Goal: Use online tool/utility: Utilize a website feature to perform a specific function

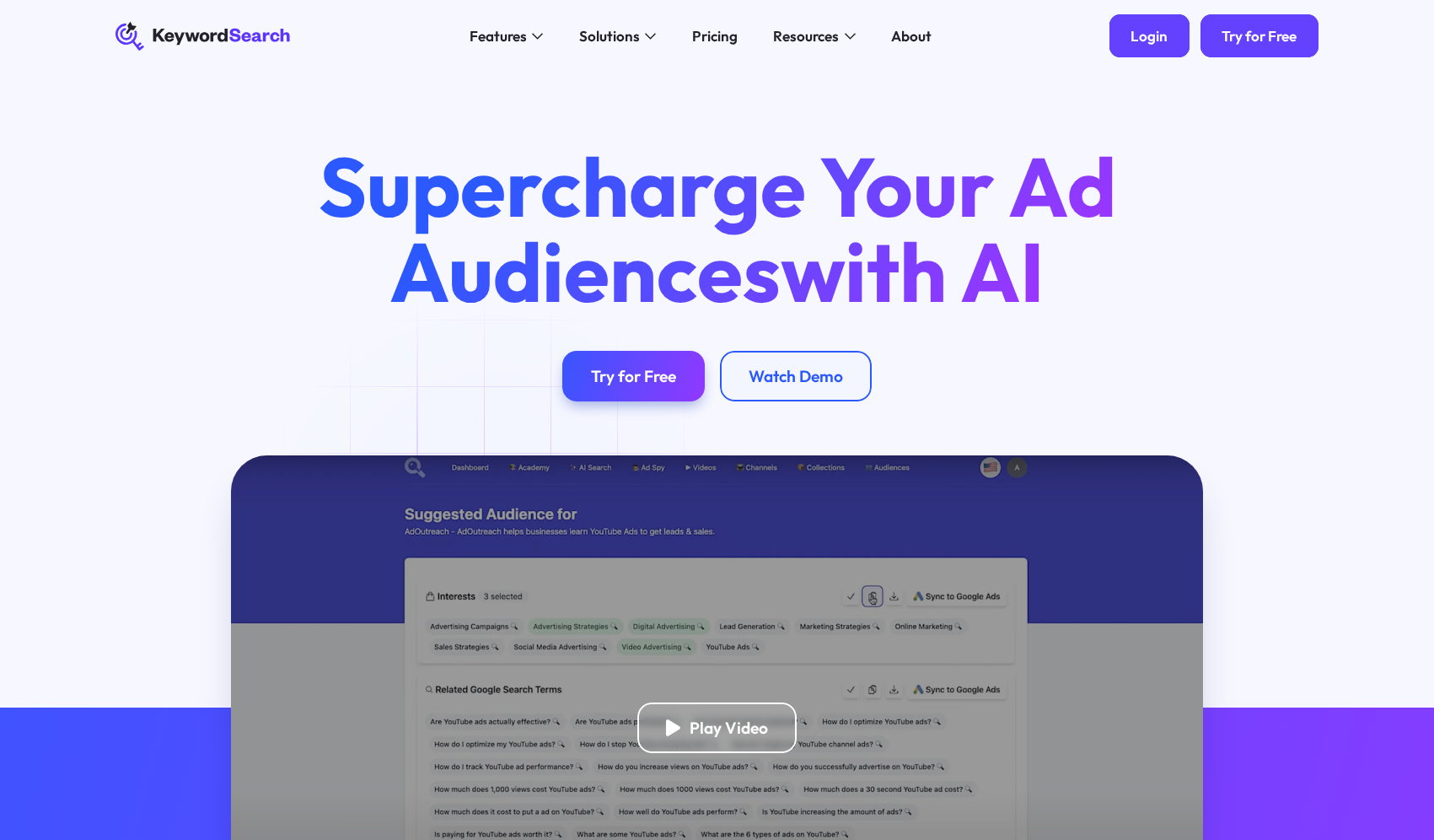
click at [1137, 46] on link "Login" at bounding box center [1150, 36] width 80 height 43
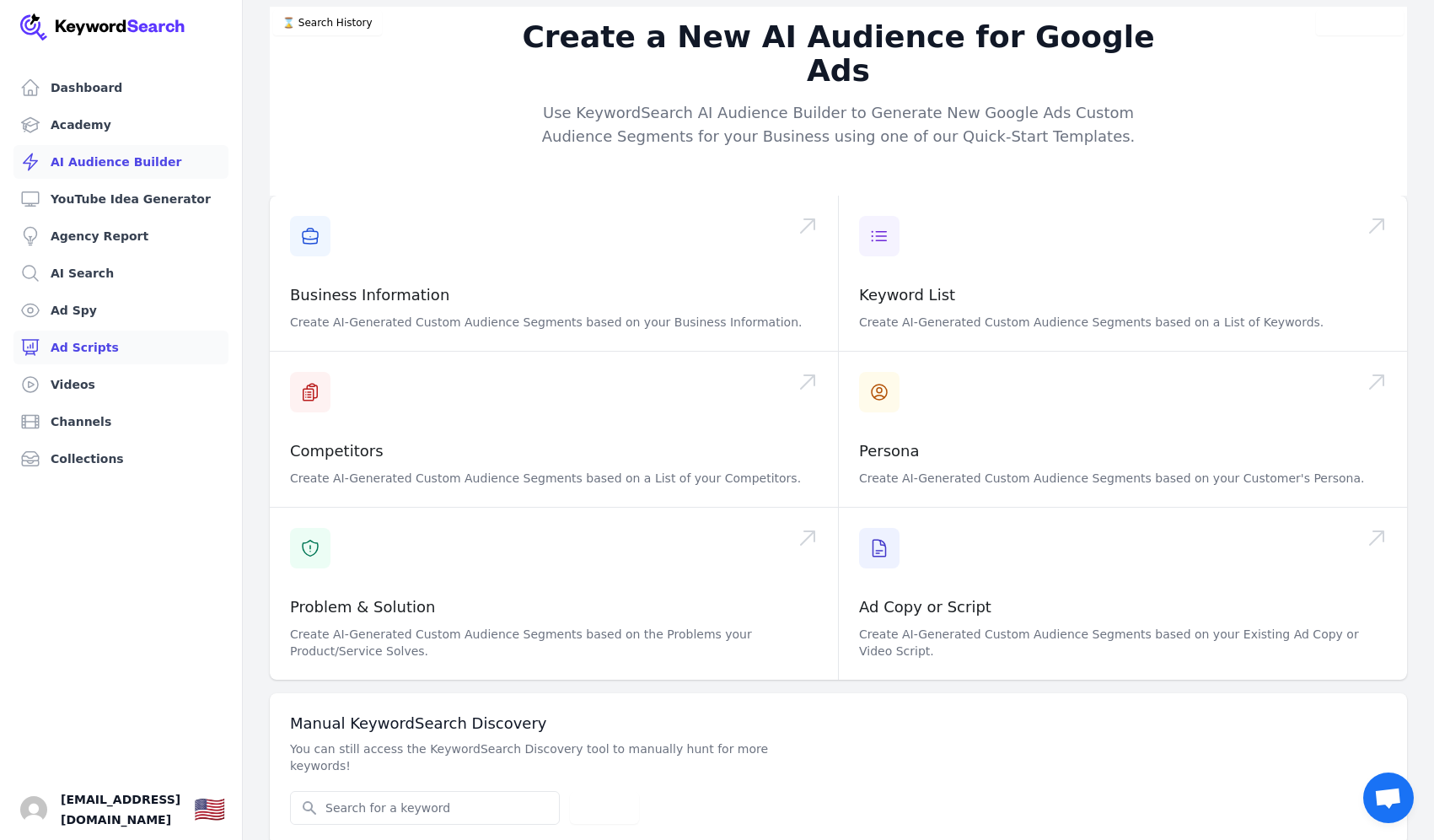
click at [84, 353] on link "Ad Scripts" at bounding box center [122, 347] width 215 height 34
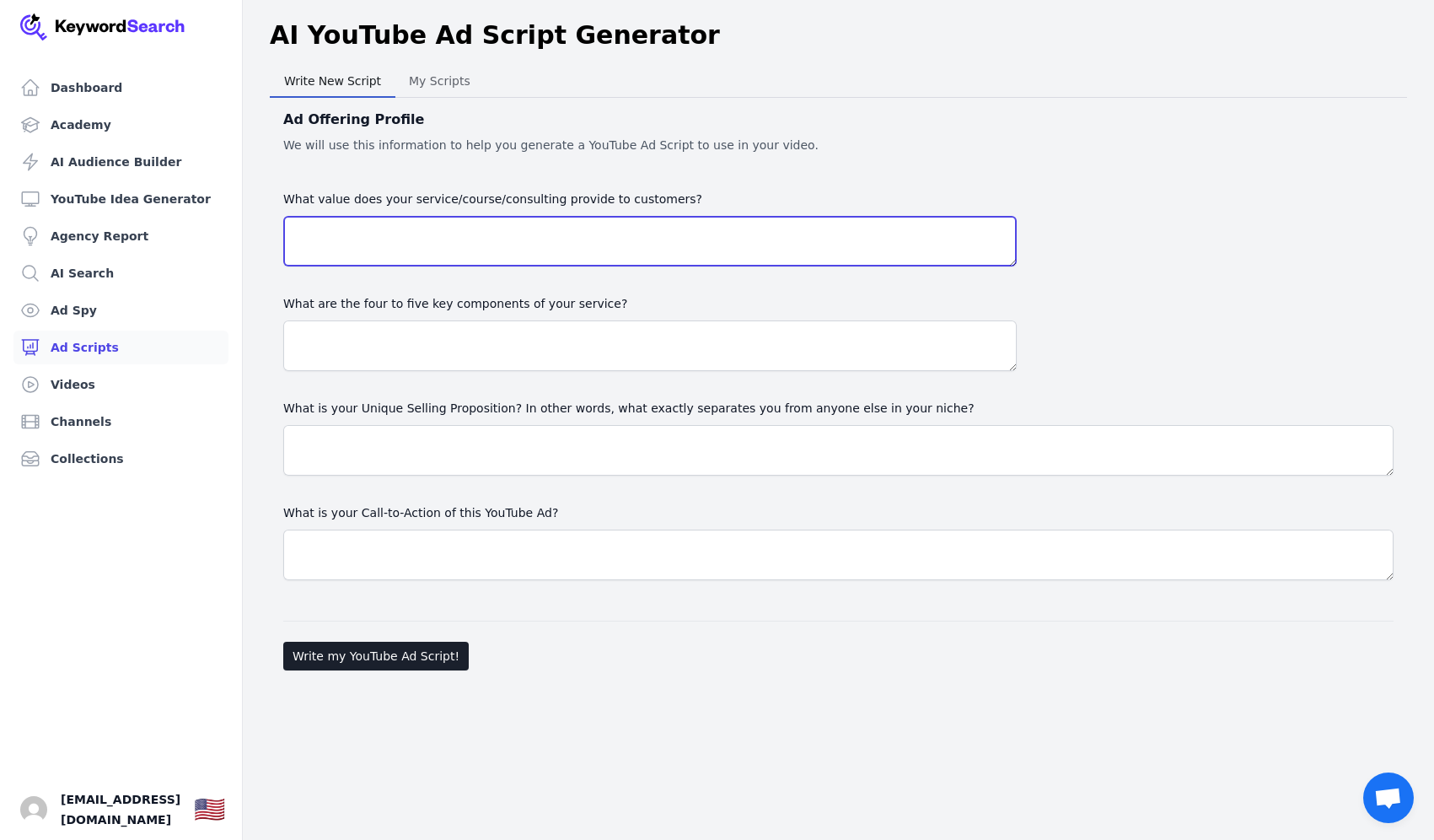
click at [465, 246] on textarea "What value does your service/course/consulting provide to customers?" at bounding box center [650, 240] width 733 height 51
paste textarea "Proven results in high-stakes cases: clients report “huge settlements” in conte…"
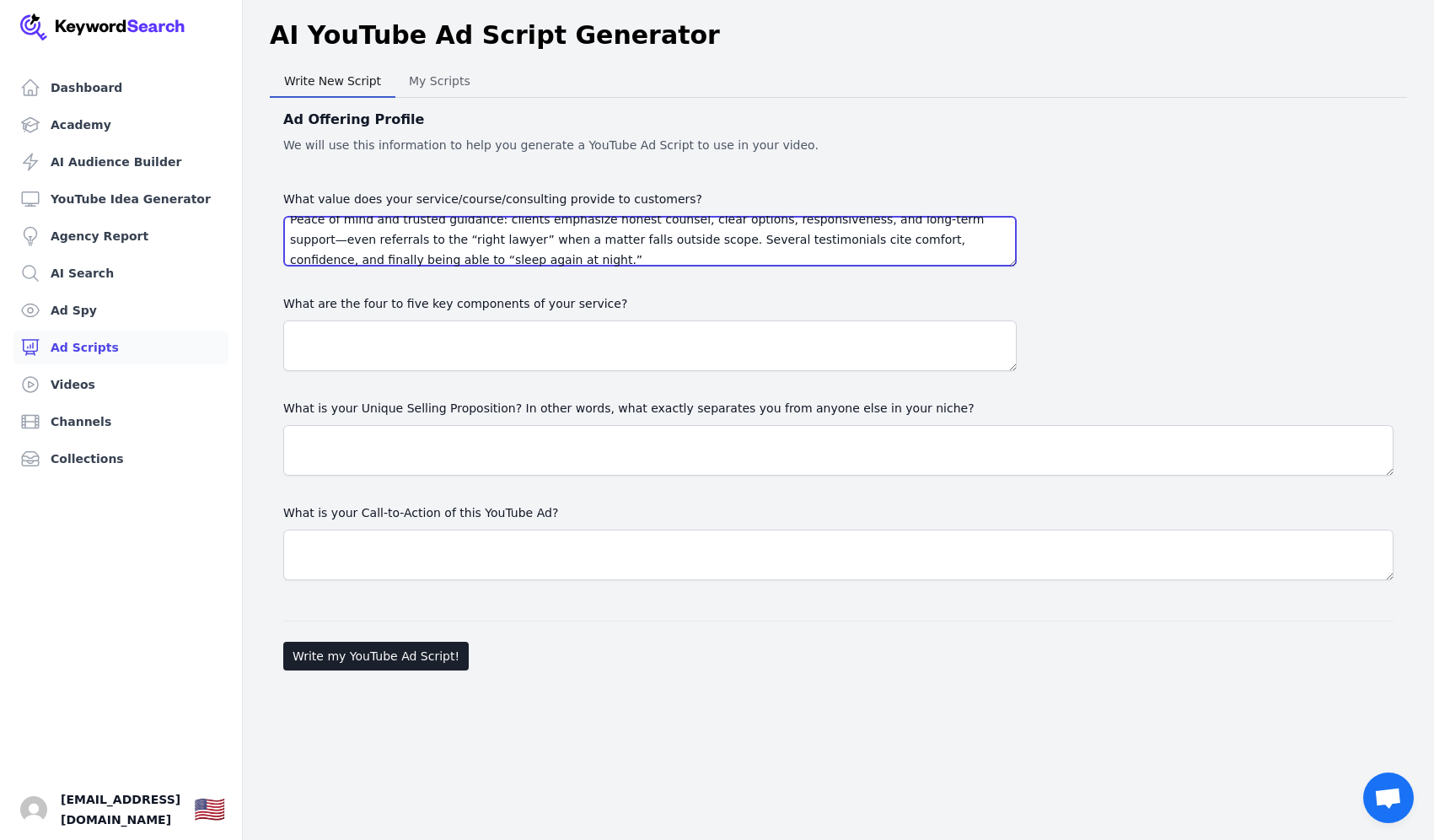
scroll to position [141, 0]
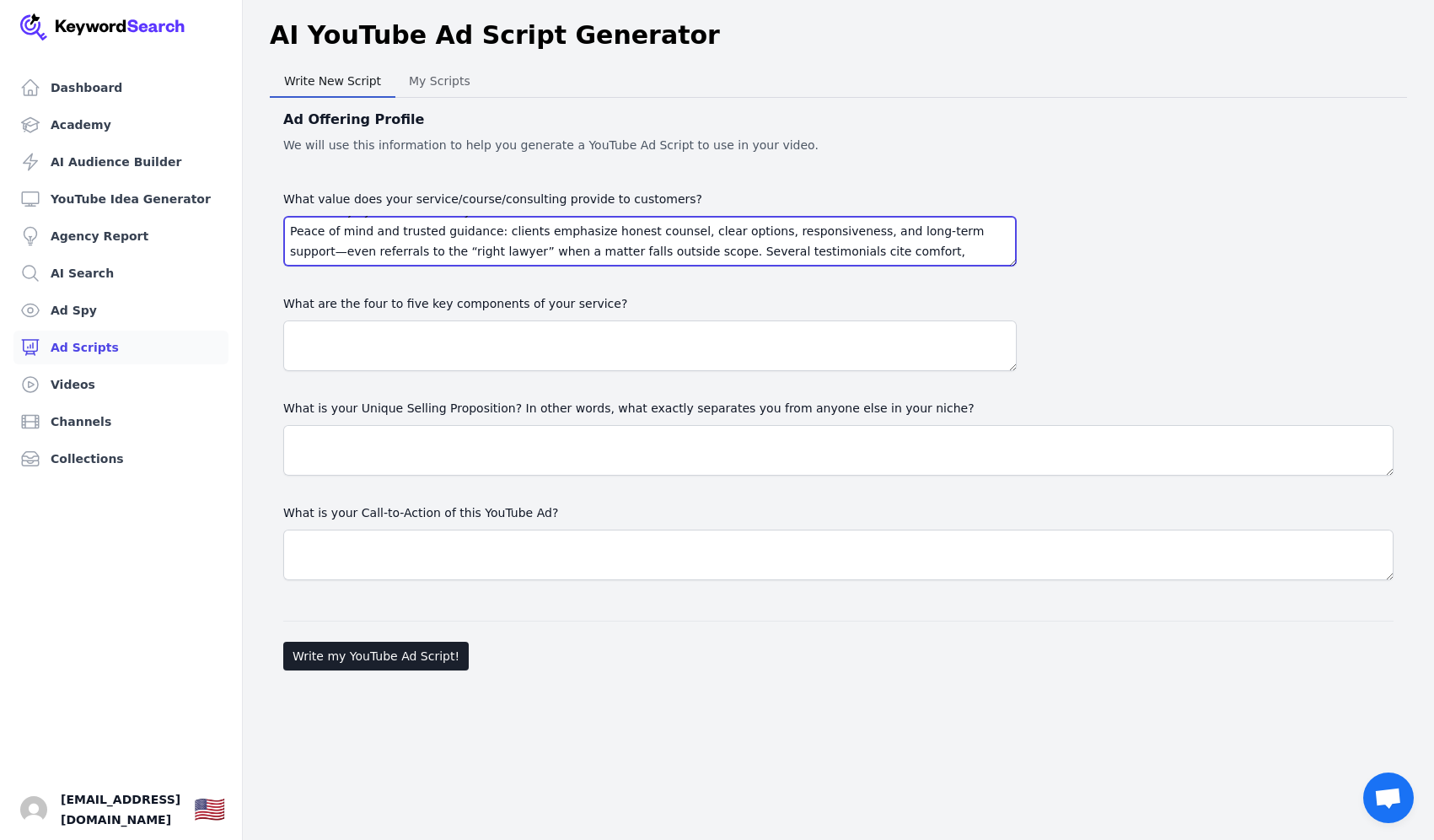
type textarea "Proven results in high-stakes cases: clients report “huge settlements” in conte…"
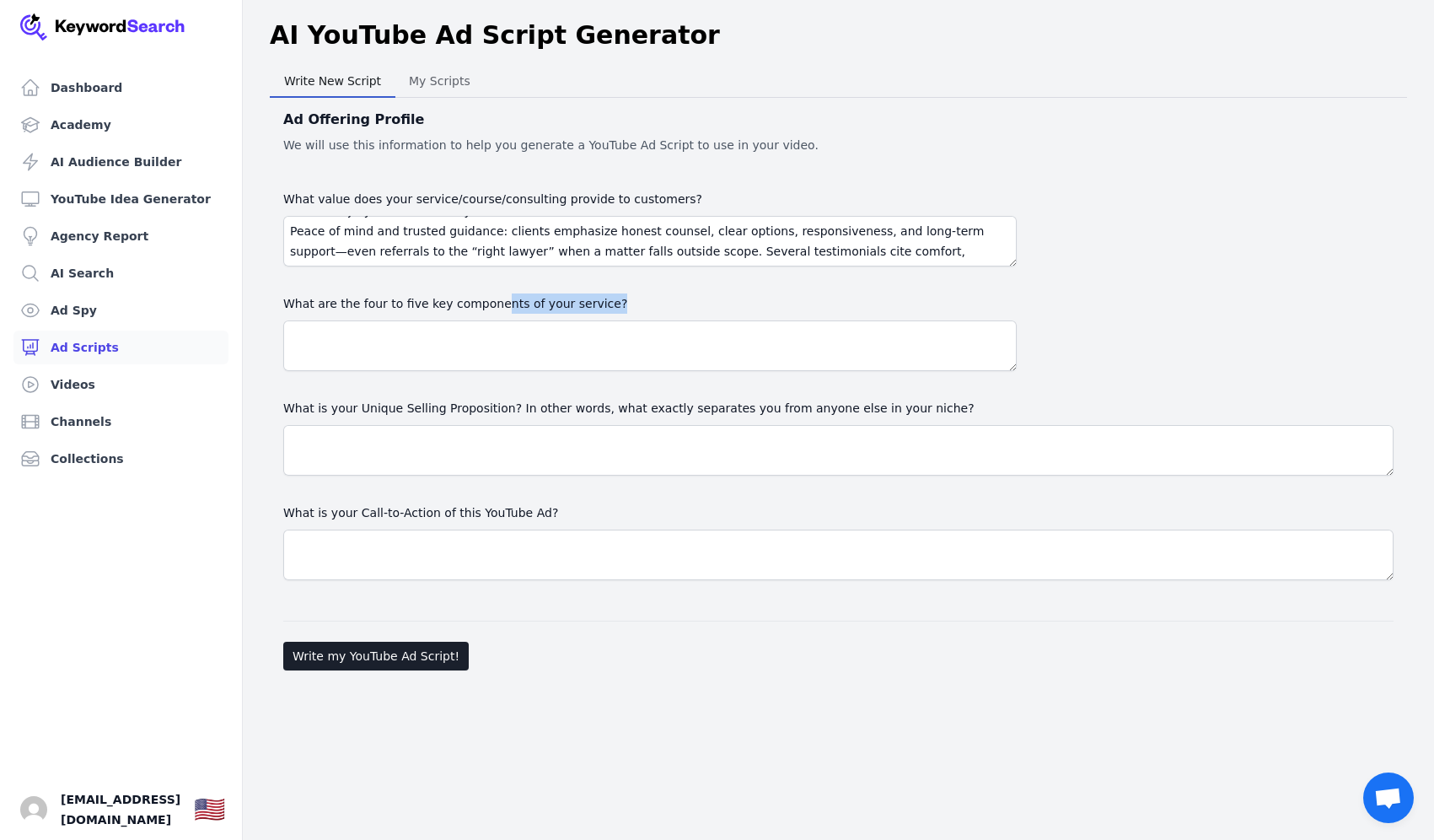
click at [485, 320] on div "What are the four to five key components of your service?" at bounding box center [650, 333] width 733 height 78
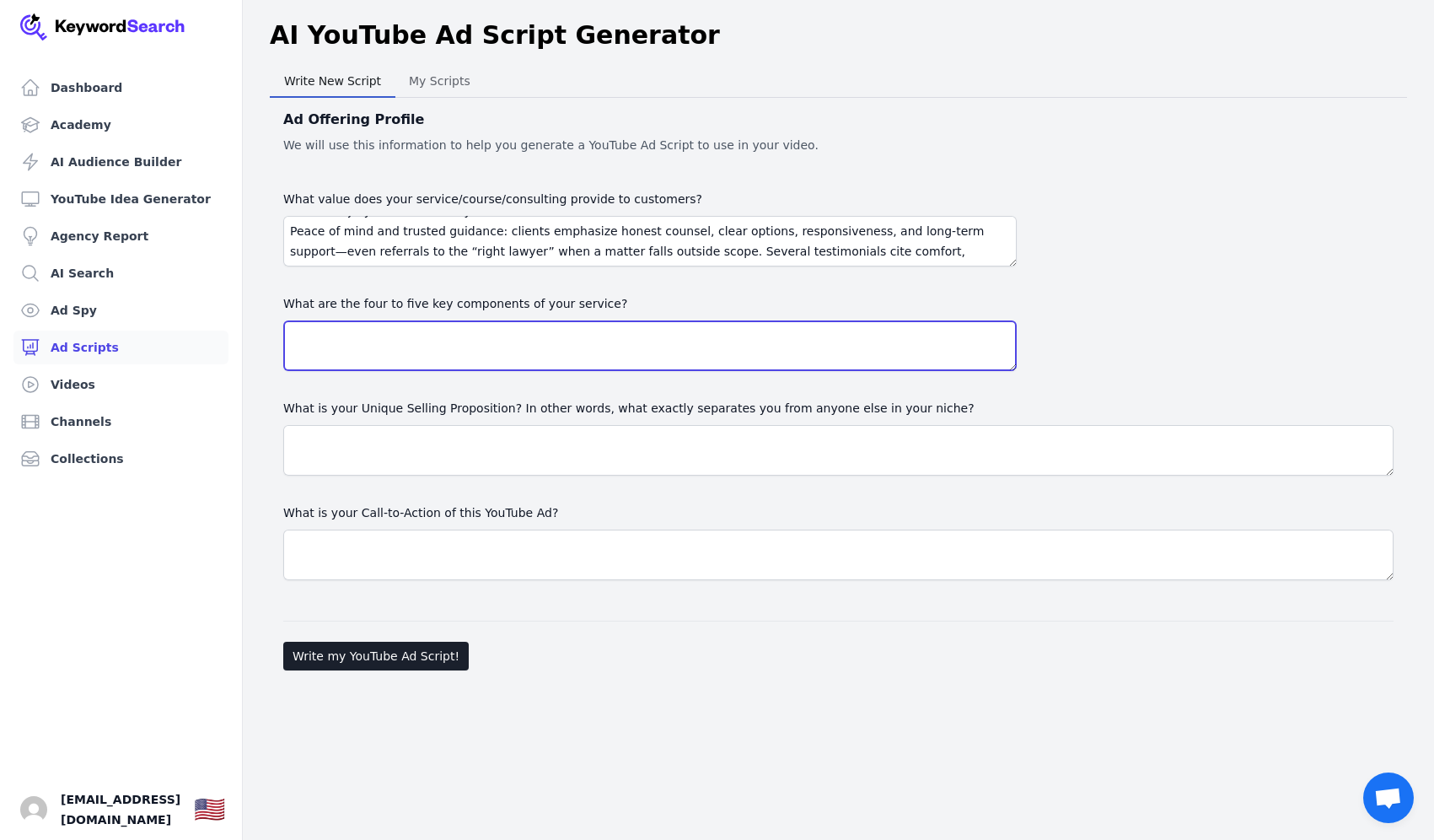
click at [475, 331] on textarea at bounding box center [650, 345] width 733 height 51
paste textarea "Rigorous investigation and trial prep: “outstanding” fact-finding and informati…"
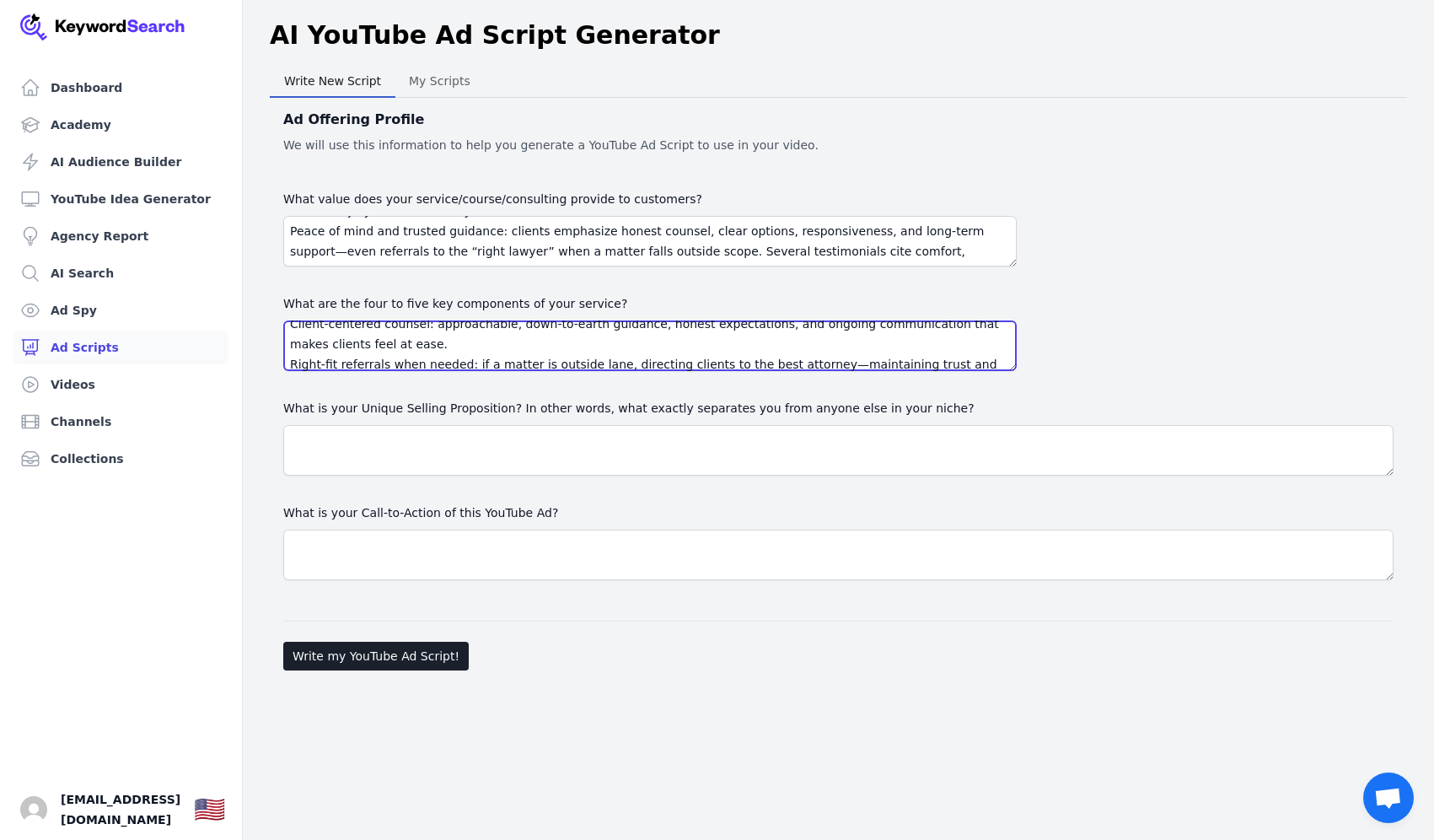
type textarea "Rigorous investigation and trial prep: “outstanding” fact-finding and informati…"
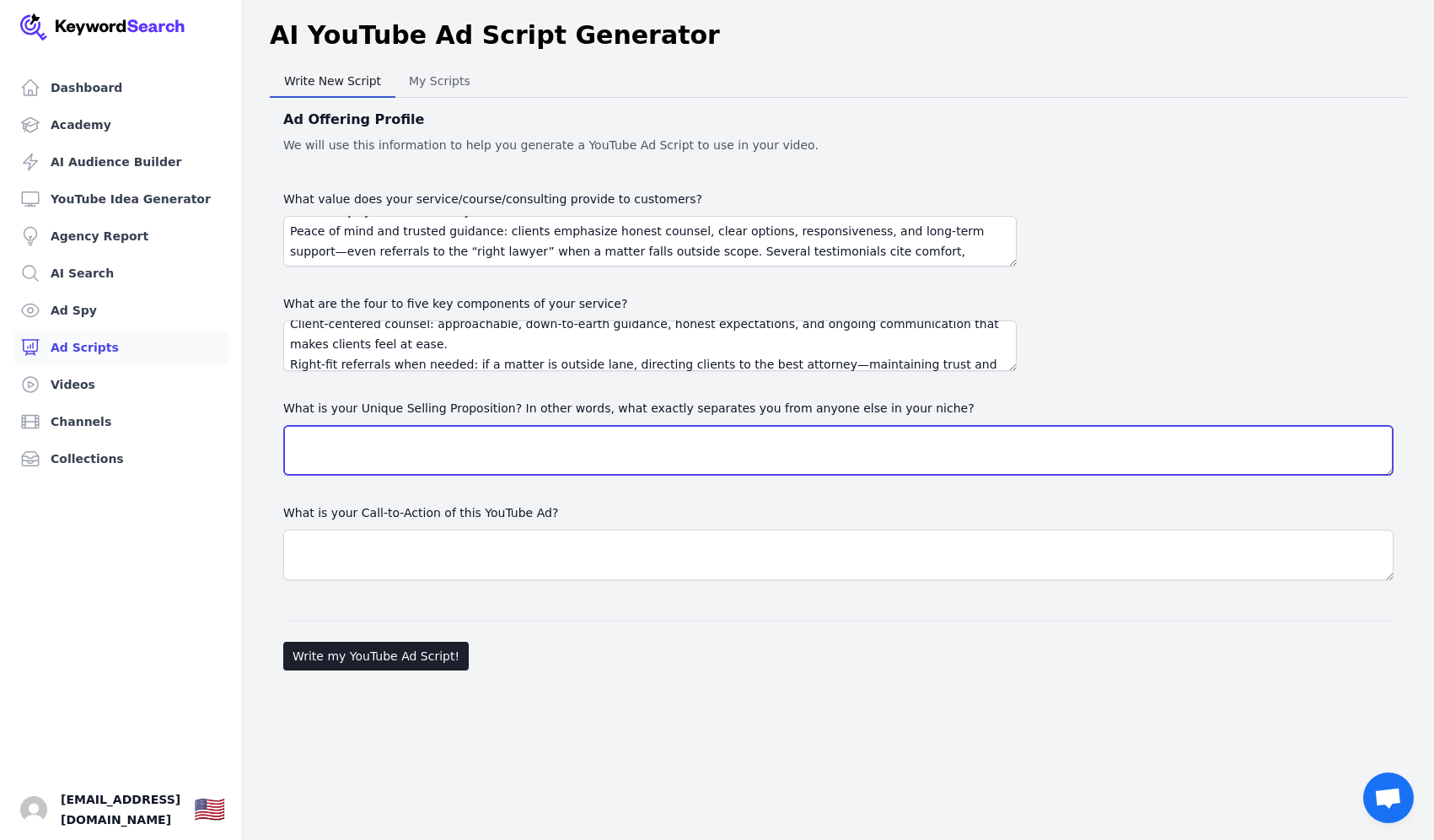
click at [392, 464] on textarea "What is your Unique Selling Proposition? In other words, what exactly separates…" at bounding box center [839, 450] width 1111 height 51
paste textarea "Dual-domain, outcome-driven expertise: rare combination of proven trial success…"
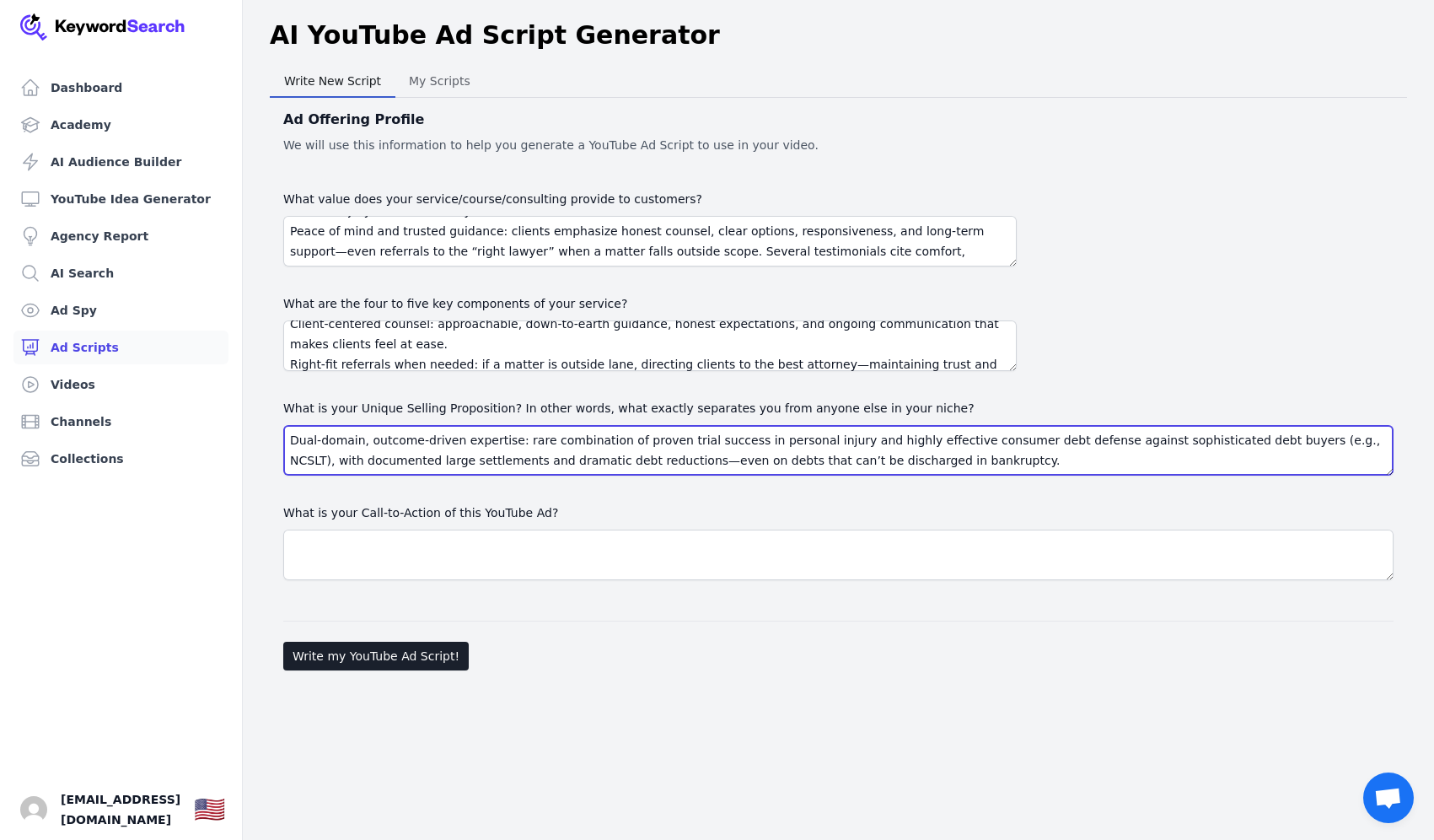
scroll to position [72, 0]
type textarea "Dual-domain, outcome-driven expertise: rare combination of proven trial success…"
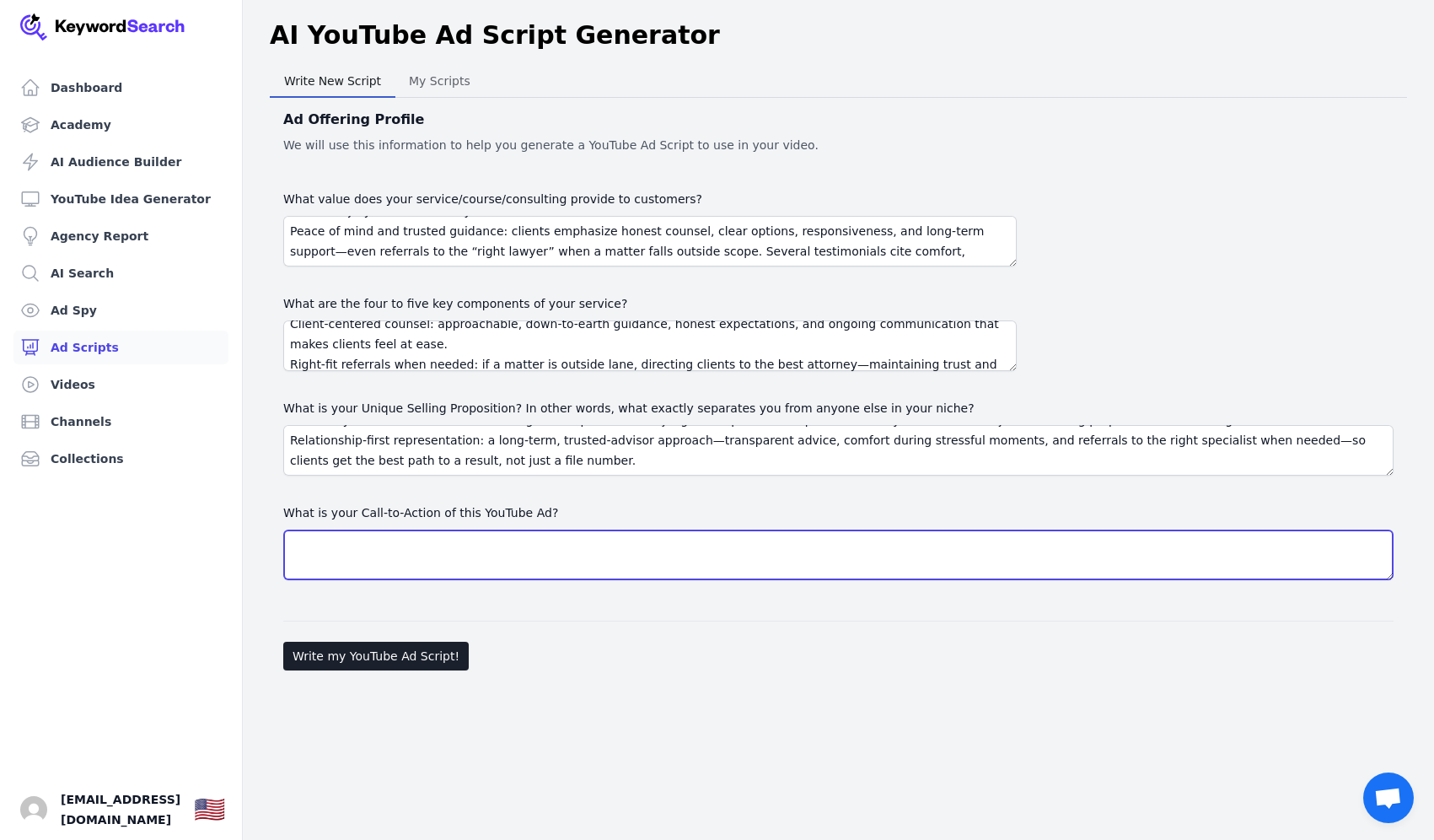
click at [483, 531] on textarea "What is your Call-to-Action of this YouTube Ad?" at bounding box center [839, 554] width 1111 height 51
paste textarea "Primary CTA (above the fold and repeated after testimonials): “Schedule Your Fr…"
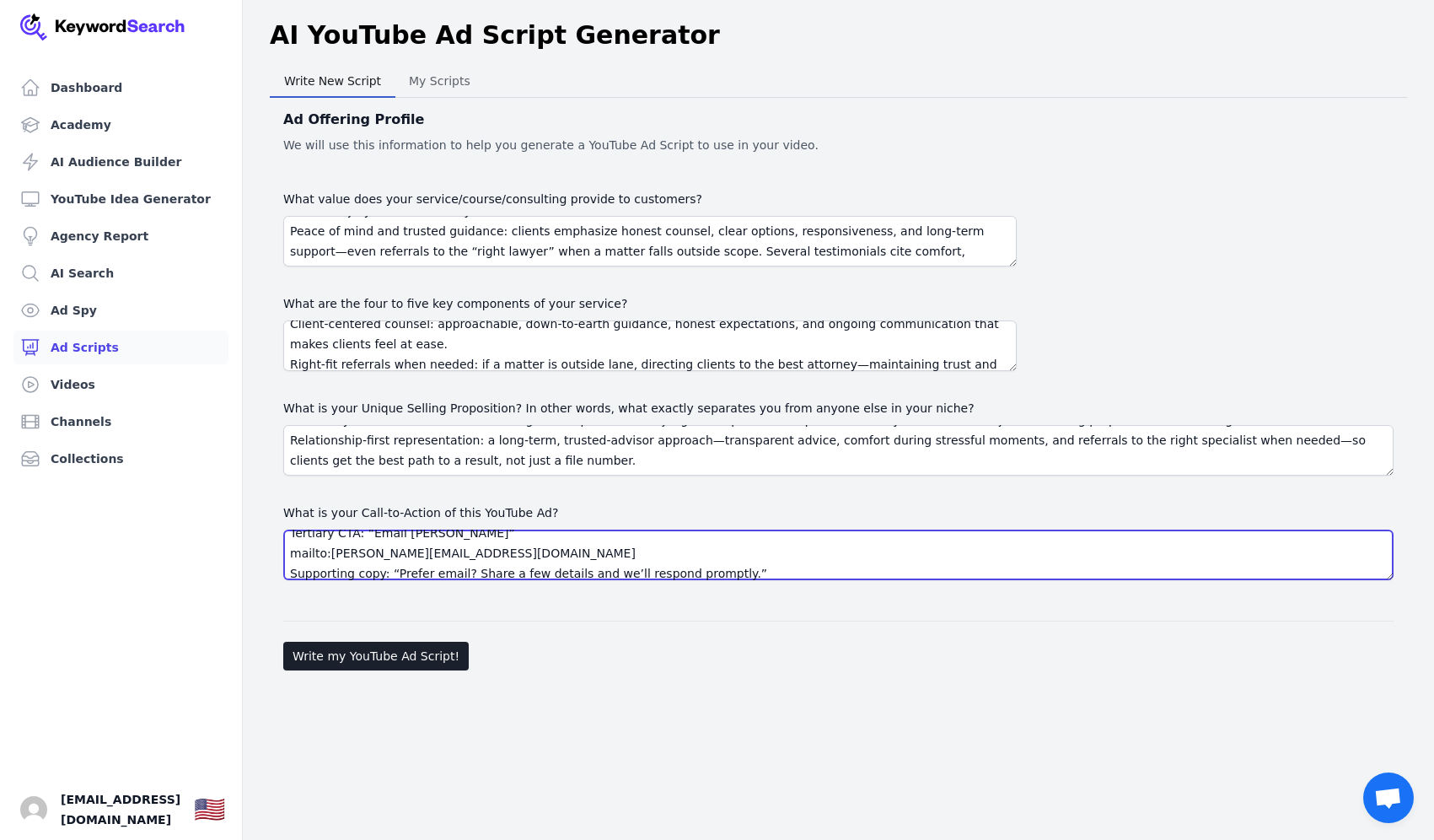
type textarea "Primary CTA (above the fold and repeated after testimonials): “Schedule Your Fr…"
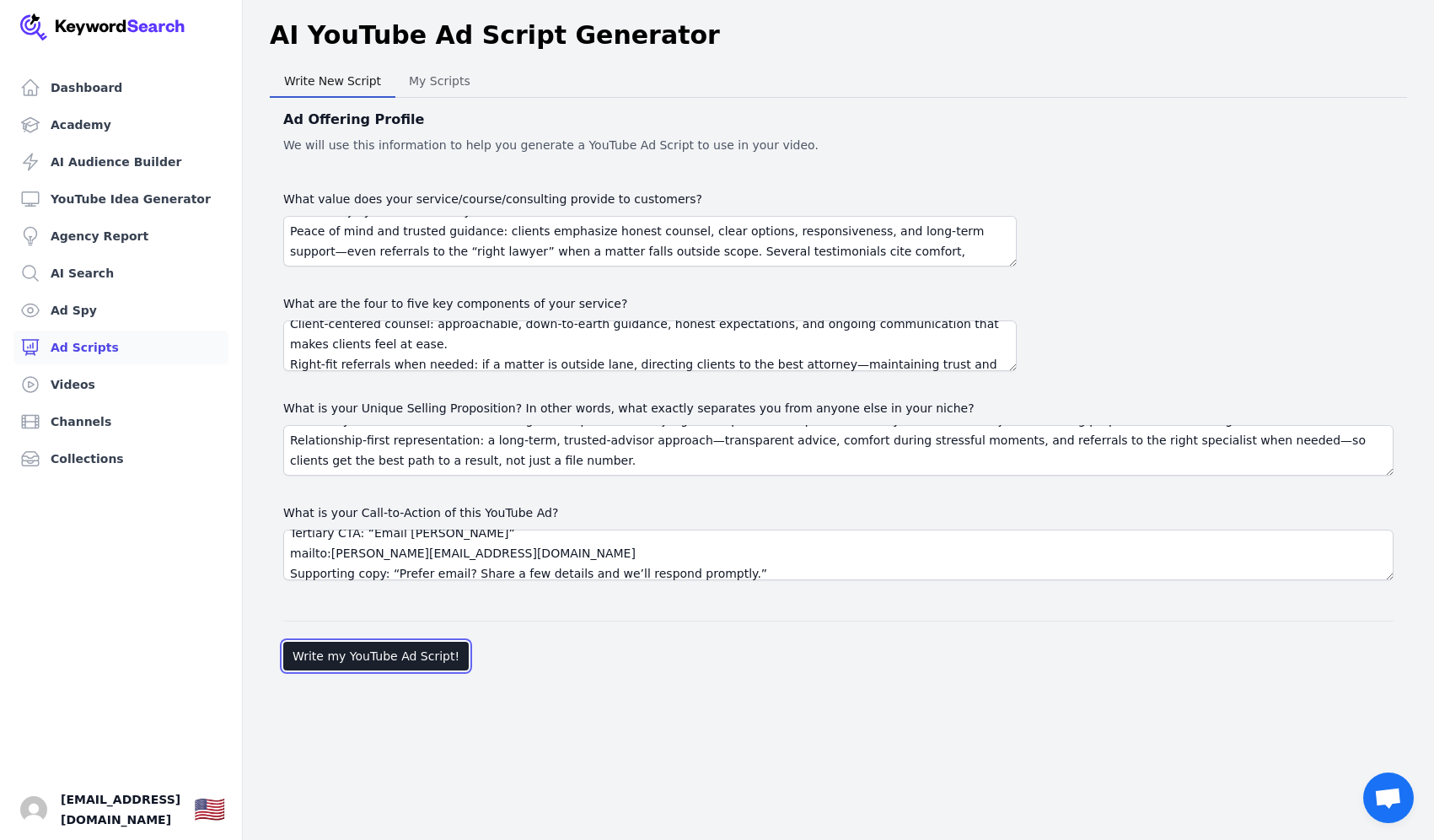
click at [377, 663] on button "Write my YouTube Ad Script!" at bounding box center [376, 656] width 185 height 28
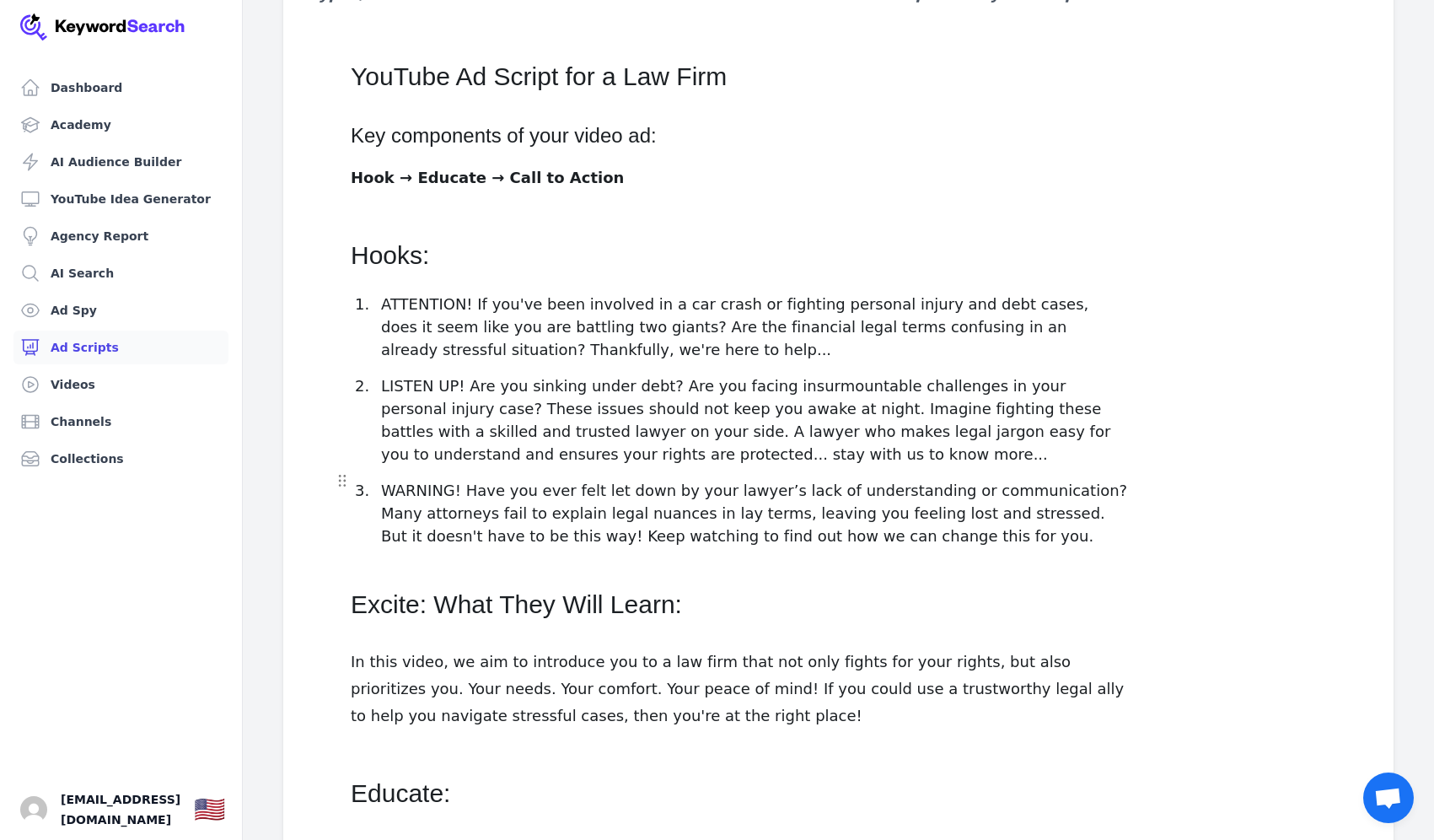
scroll to position [192, 0]
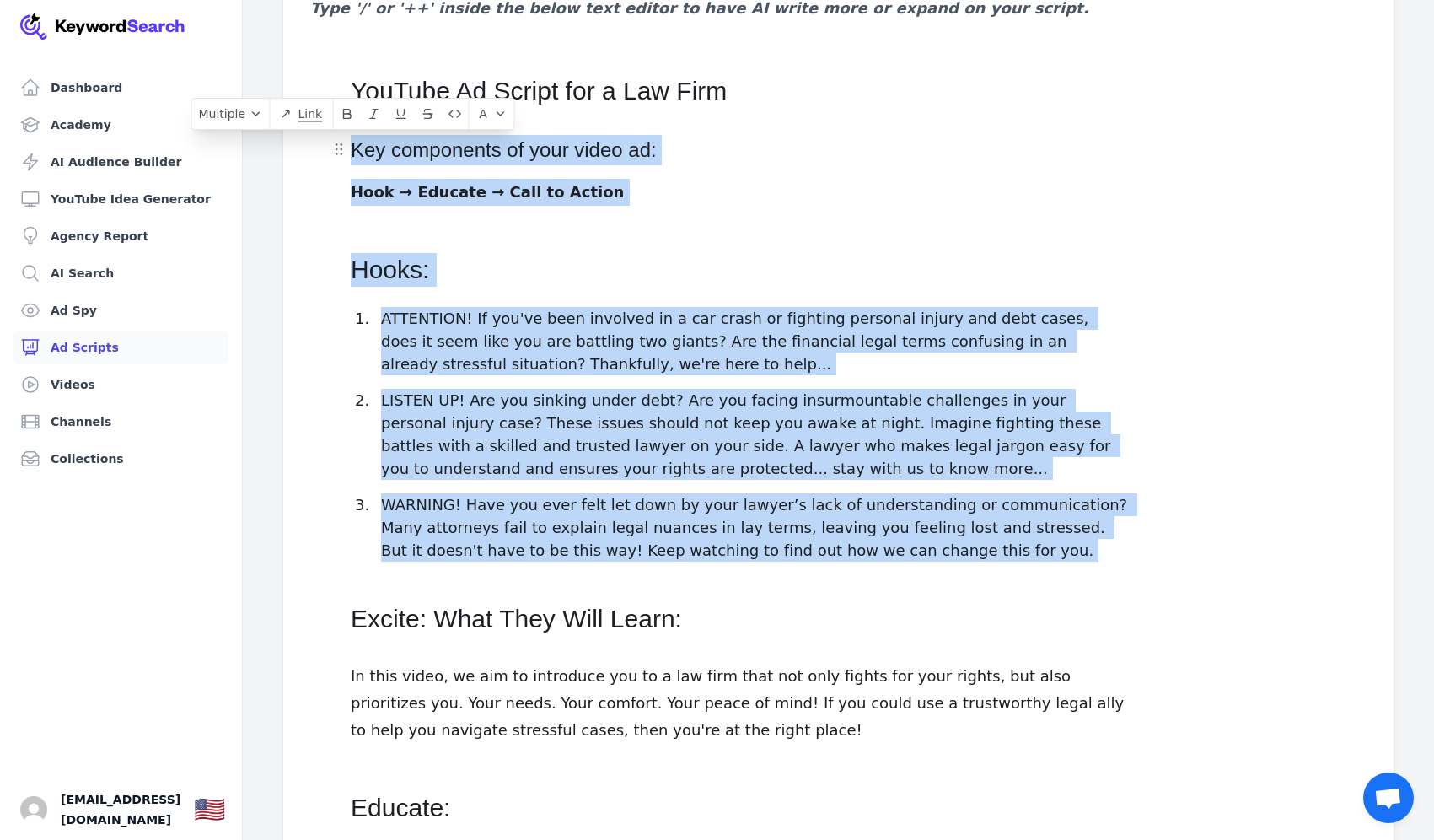
copy div "Key components of your video ad: Hook → Educate → Call to Action Hooks: ATTENTI…"
drag, startPoint x: 899, startPoint y: 579, endPoint x: 345, endPoint y: 148, distance: 701.9
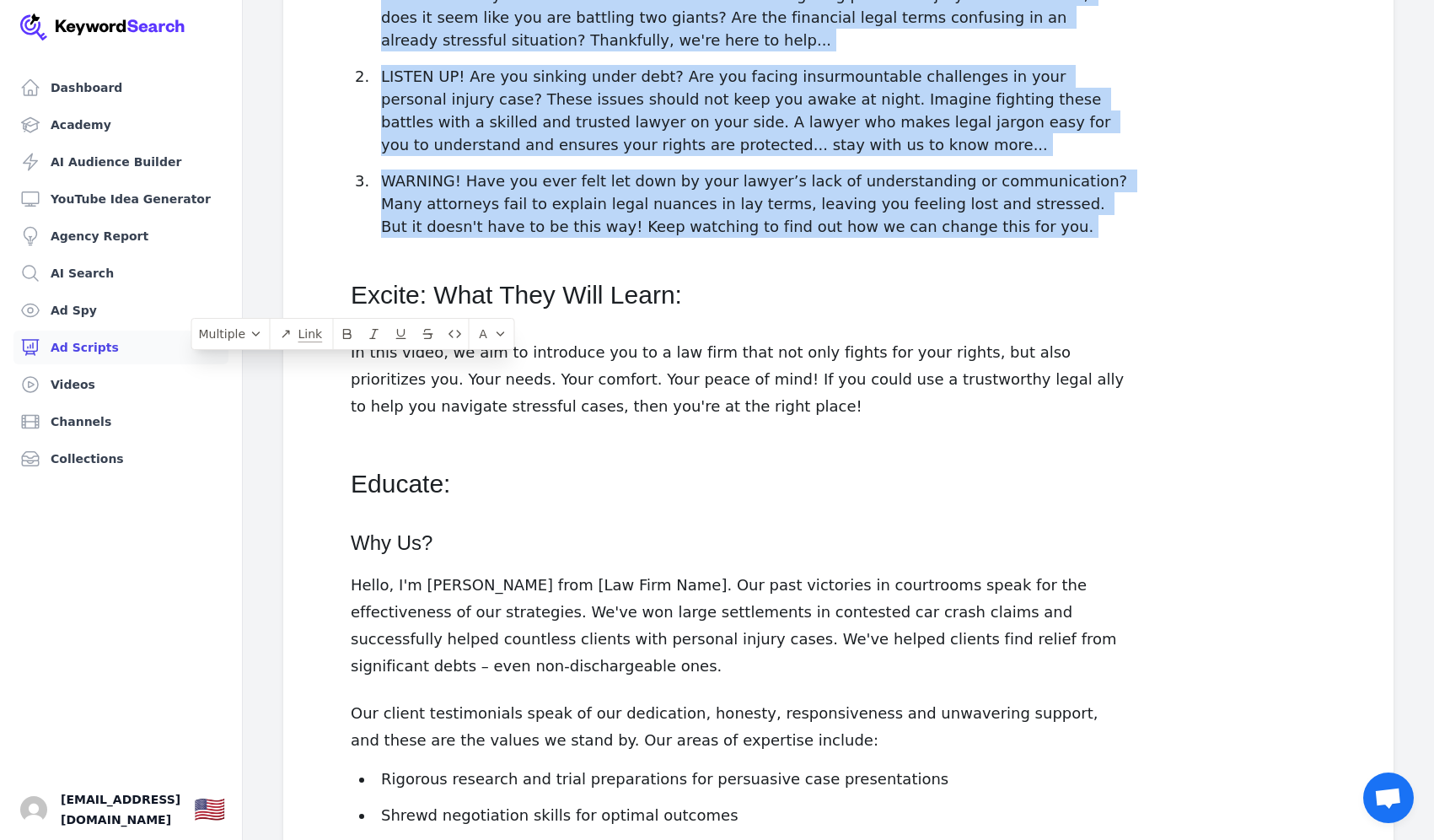
scroll to position [518, 0]
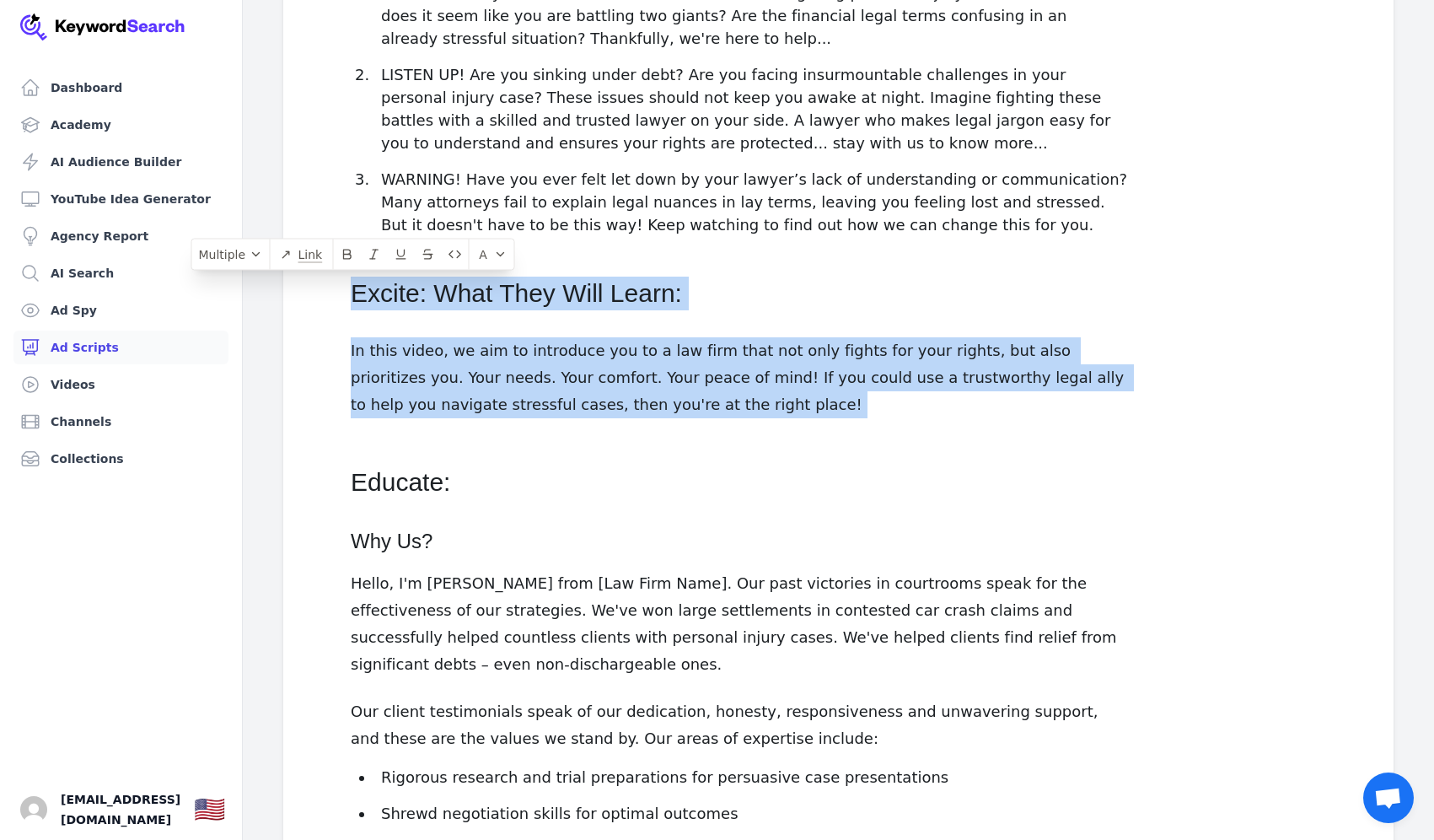
drag, startPoint x: 664, startPoint y: 418, endPoint x: 333, endPoint y: 294, distance: 353.5
copy div "Excite: What They Will Learn: In this video, we aim to introduce you to a law f…"
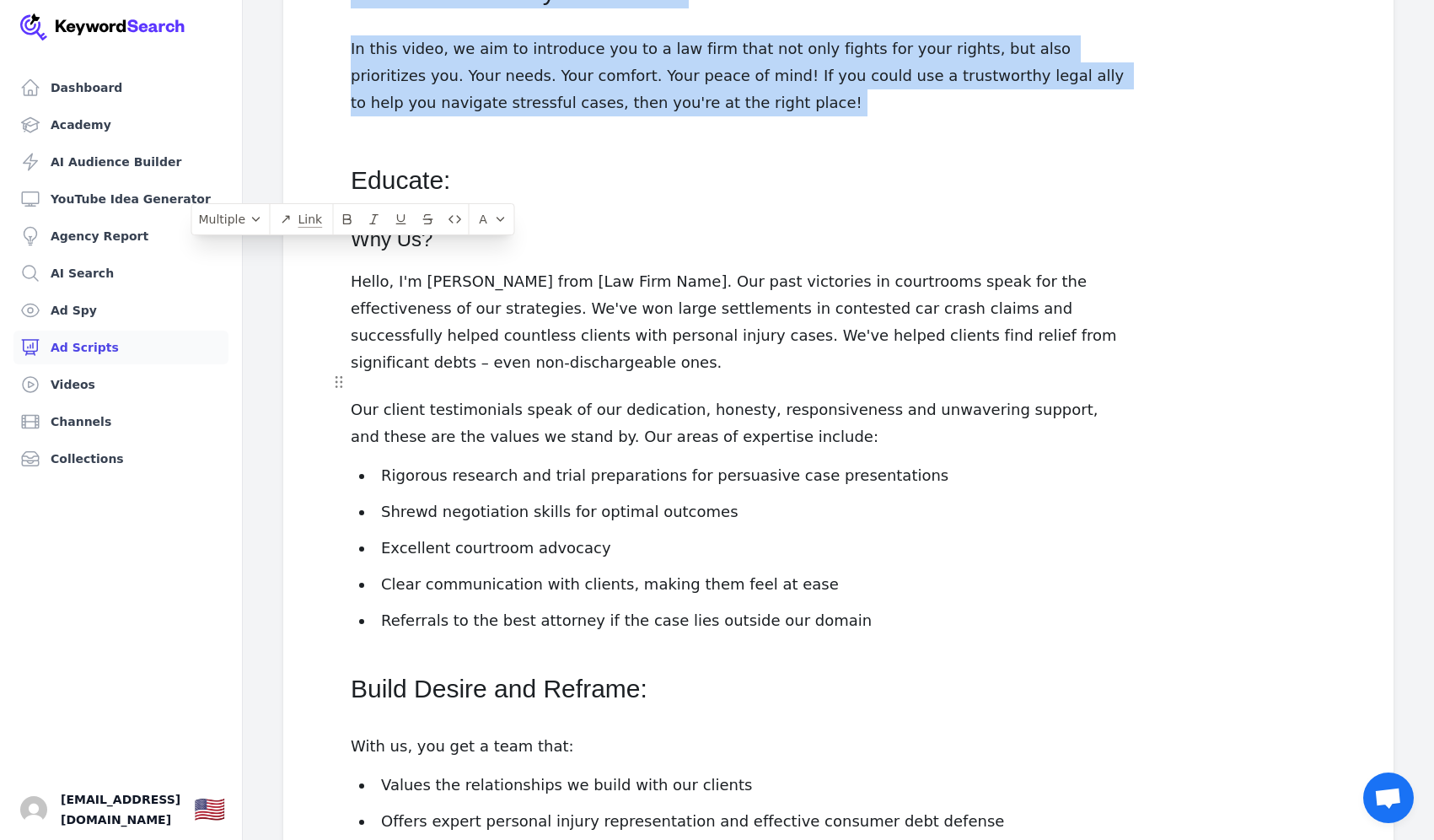
scroll to position [819, 0]
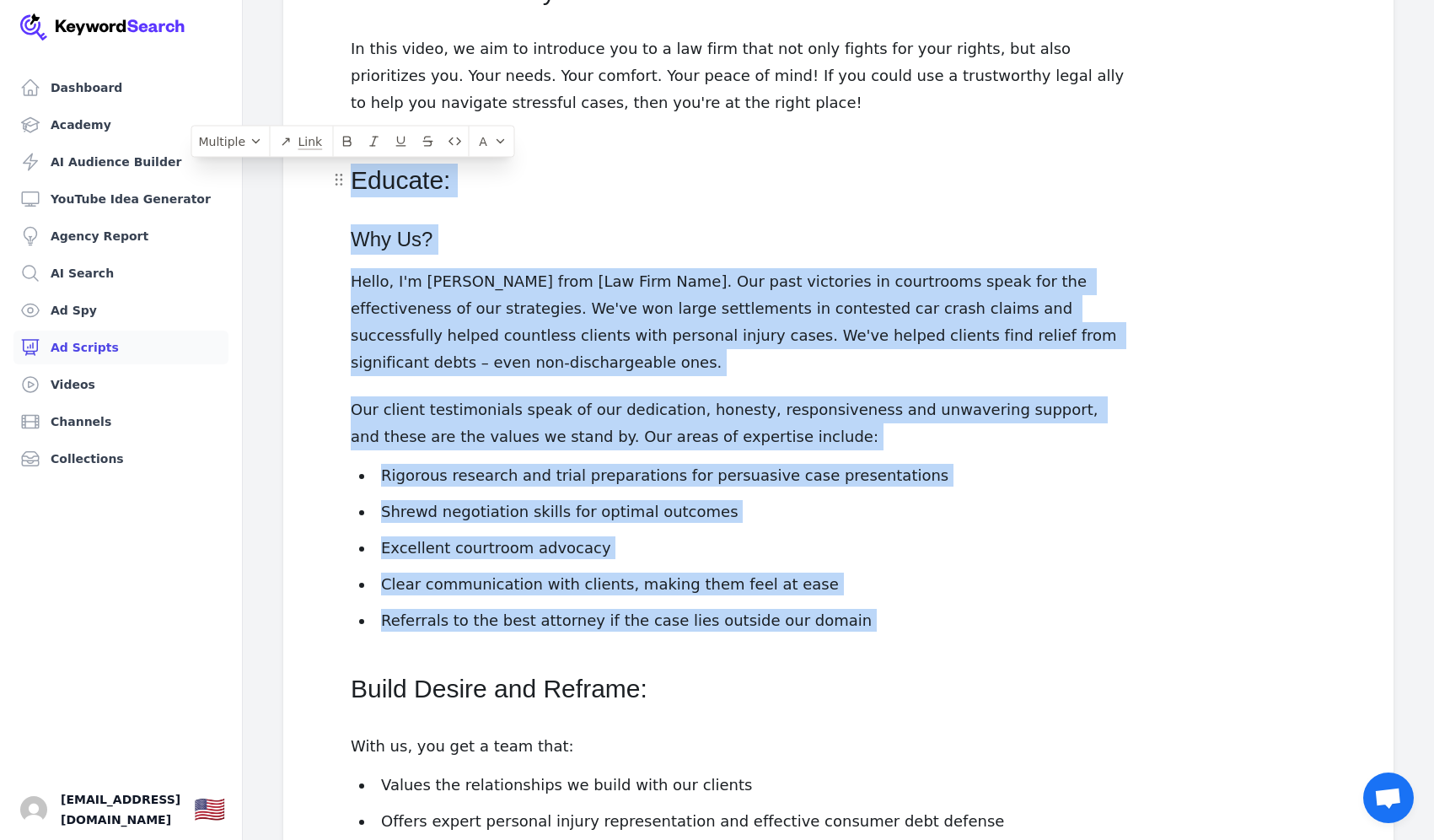
drag, startPoint x: 798, startPoint y: 574, endPoint x: 342, endPoint y: 173, distance: 607.2
click at [342, 173] on div "YouTube Ad Script for a Law Firm Key components of your video ad: Hook → Educat…" at bounding box center [742, 557] width 864 height 2301
copy div "Educate: Why Us? Hello, I'm John Doe from [Law Firm Name]. Our past victories i…"
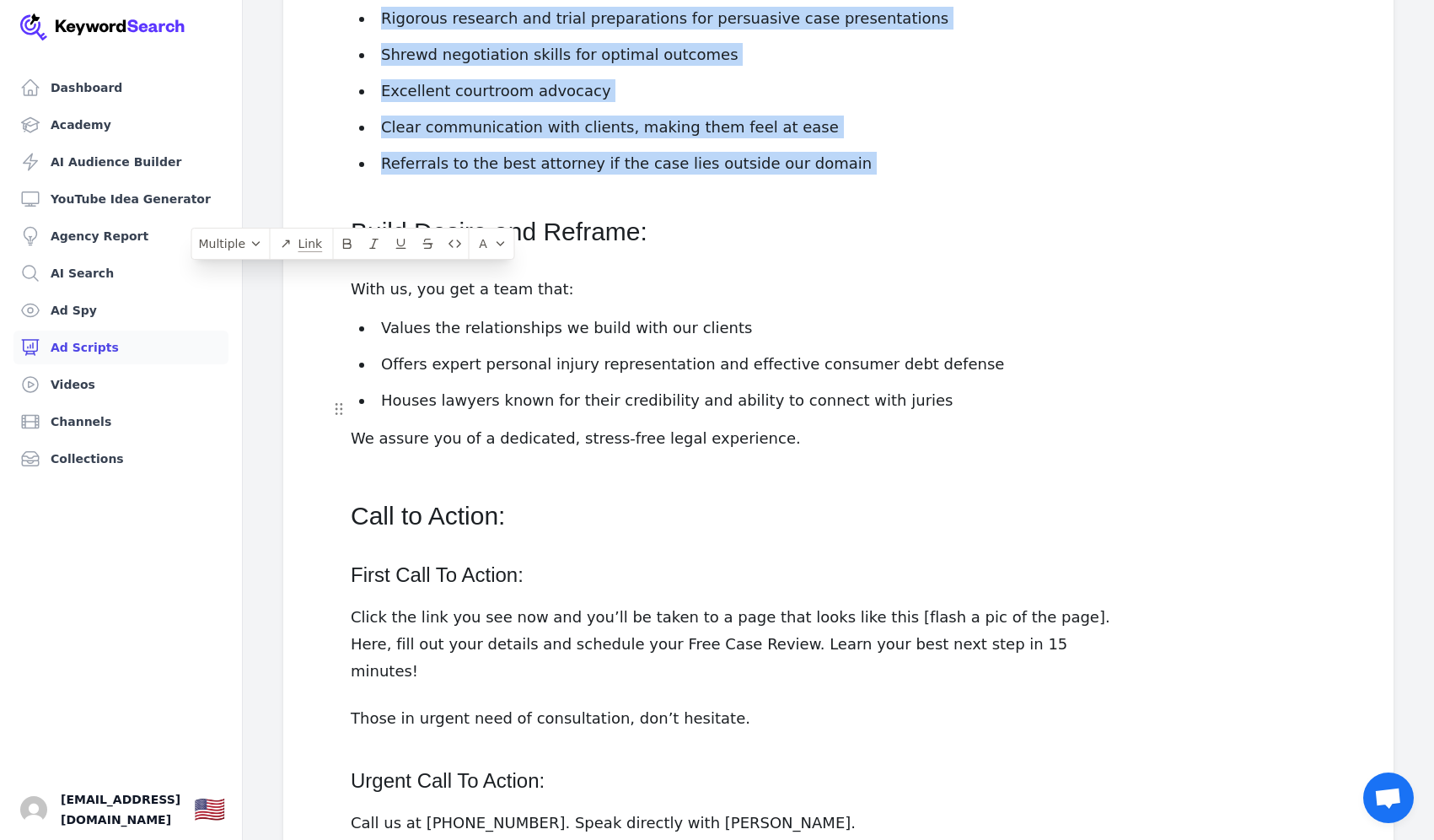
scroll to position [1279, 0]
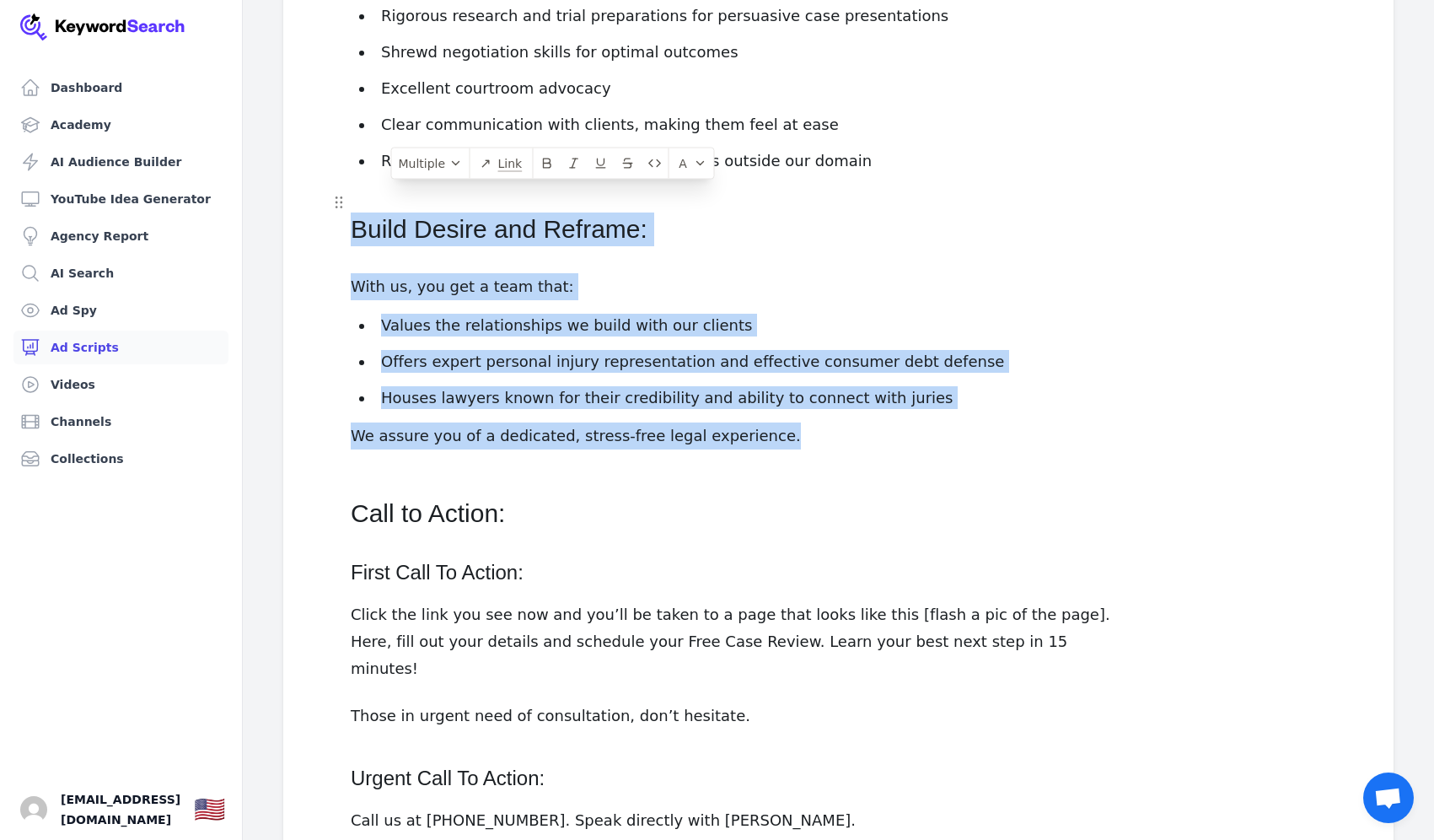
drag, startPoint x: 782, startPoint y: 408, endPoint x: 330, endPoint y: 201, distance: 497.1
click at [330, 201] on div "YouTube Ad Script for a Law Firm Key components of your video ad: Hook → Educat…" at bounding box center [742, 97] width 864 height 2301
copy div "Build Desire and Reframe: With us, you get a team that: Values the relationship…"
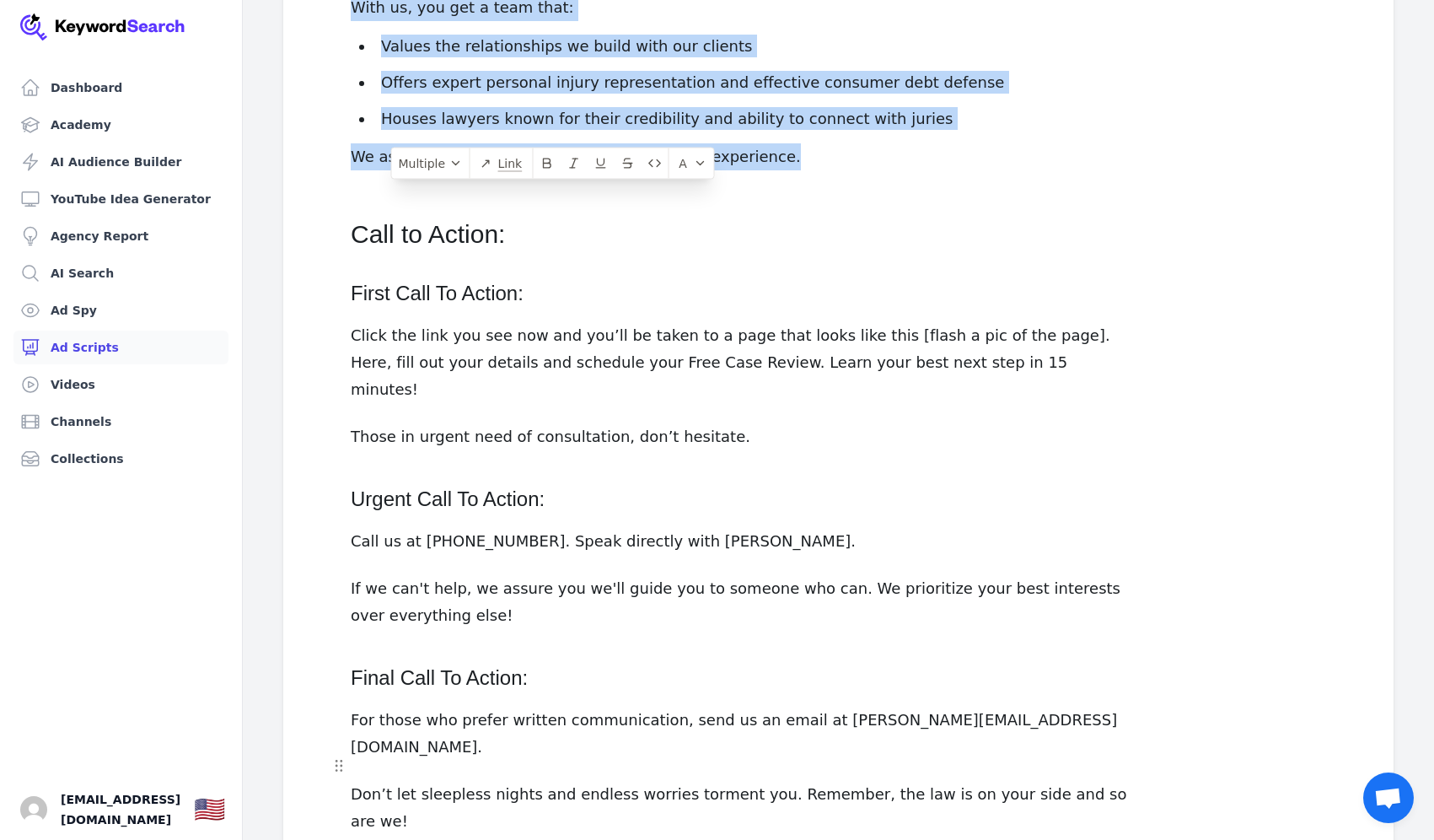
scroll to position [1558, 0]
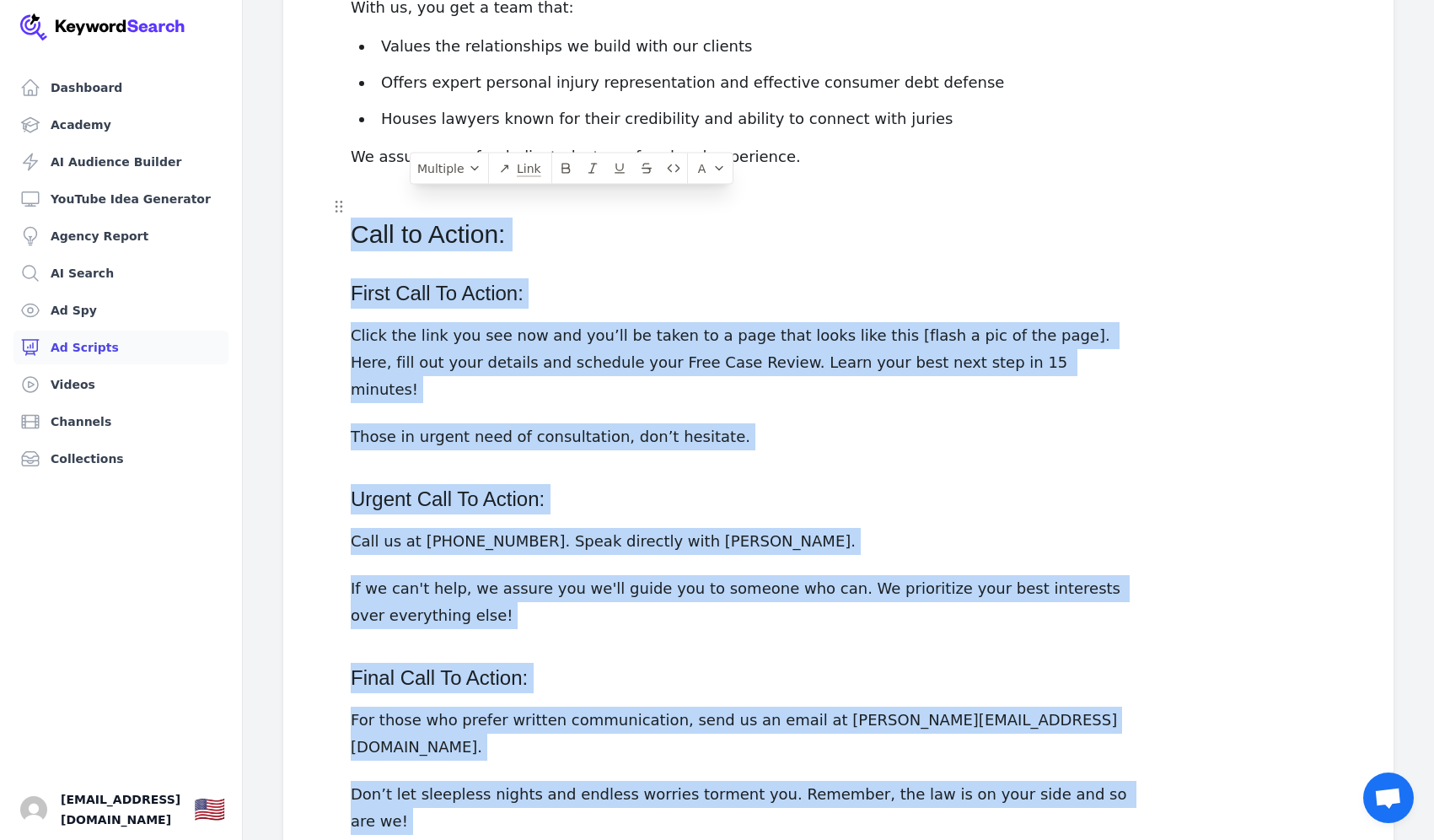
drag, startPoint x: 824, startPoint y: 772, endPoint x: 346, endPoint y: 208, distance: 739.3
copy div "Call to Action: First Call To Action: Click the link you see now and you’ll be …"
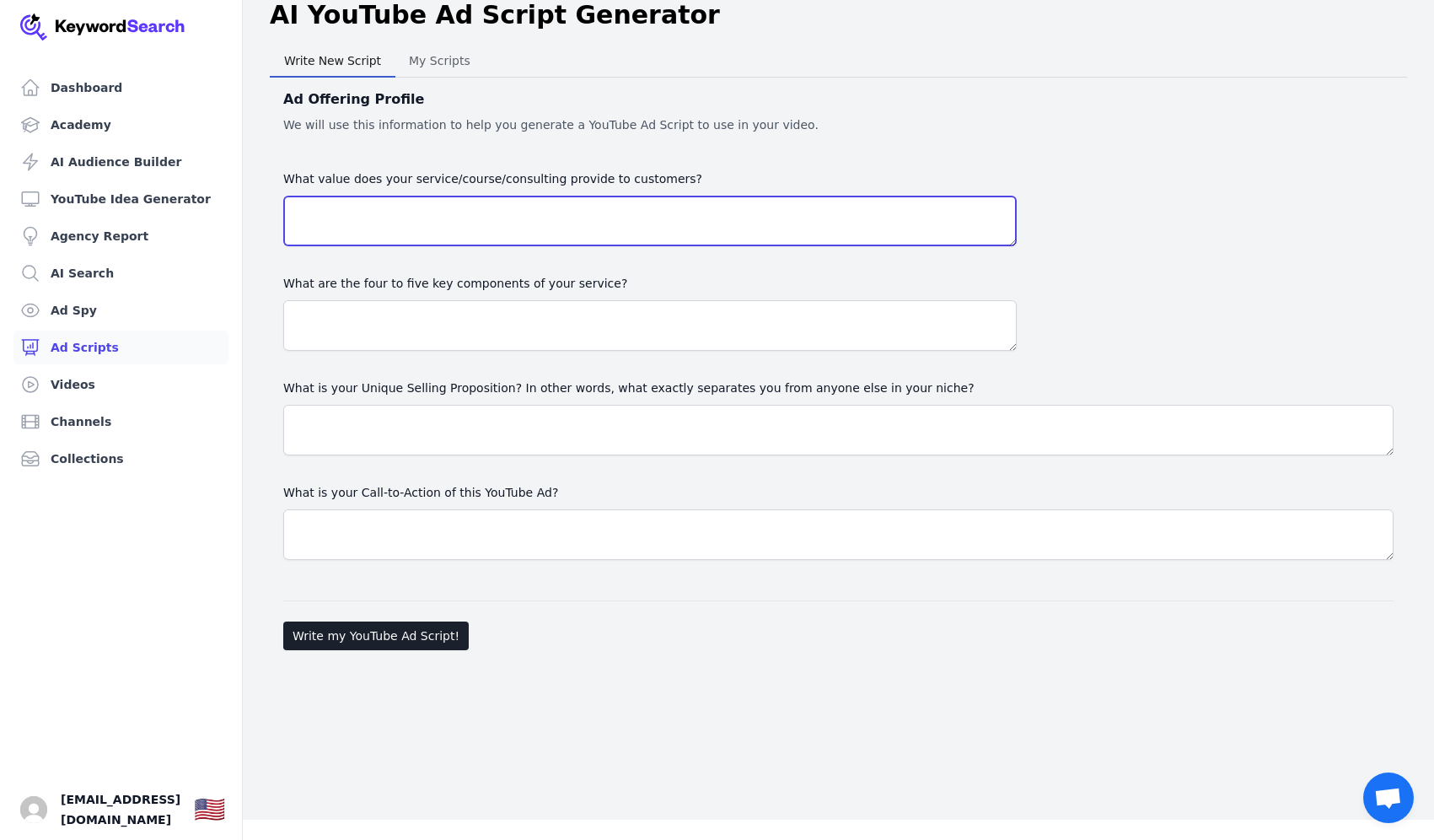
click at [458, 207] on textarea "What value does your service/course/consulting provide to customers?" at bounding box center [650, 221] width 733 height 51
click at [605, 226] on textarea "What value does your service/course/consulting provide to customers?" at bounding box center [650, 221] width 733 height 51
paste textarea "Lorem, ipsumdolor sita consect adi elitsedd: Eiu temp incidid utl etdo “magnaal…"
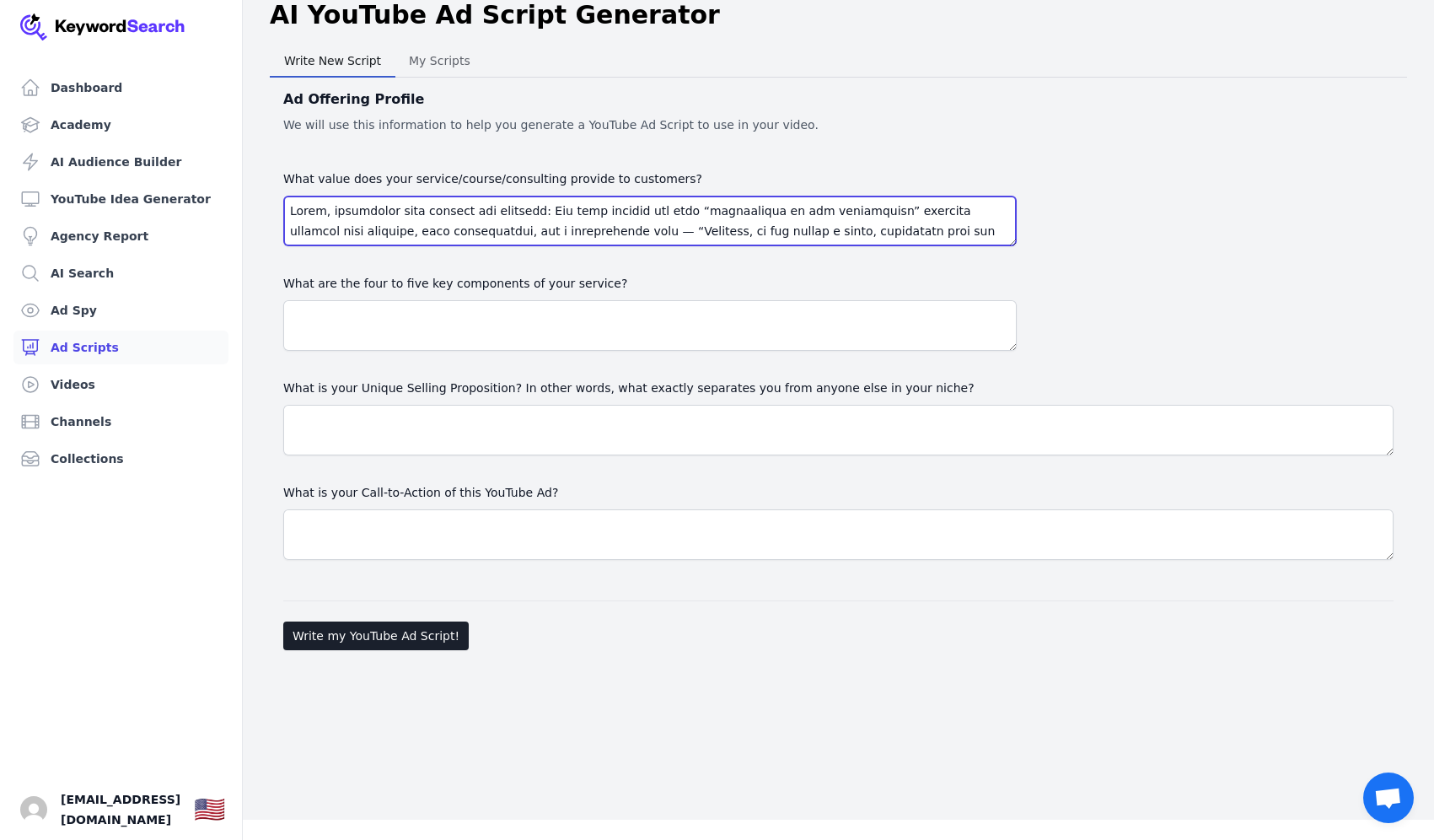
scroll to position [215, 0]
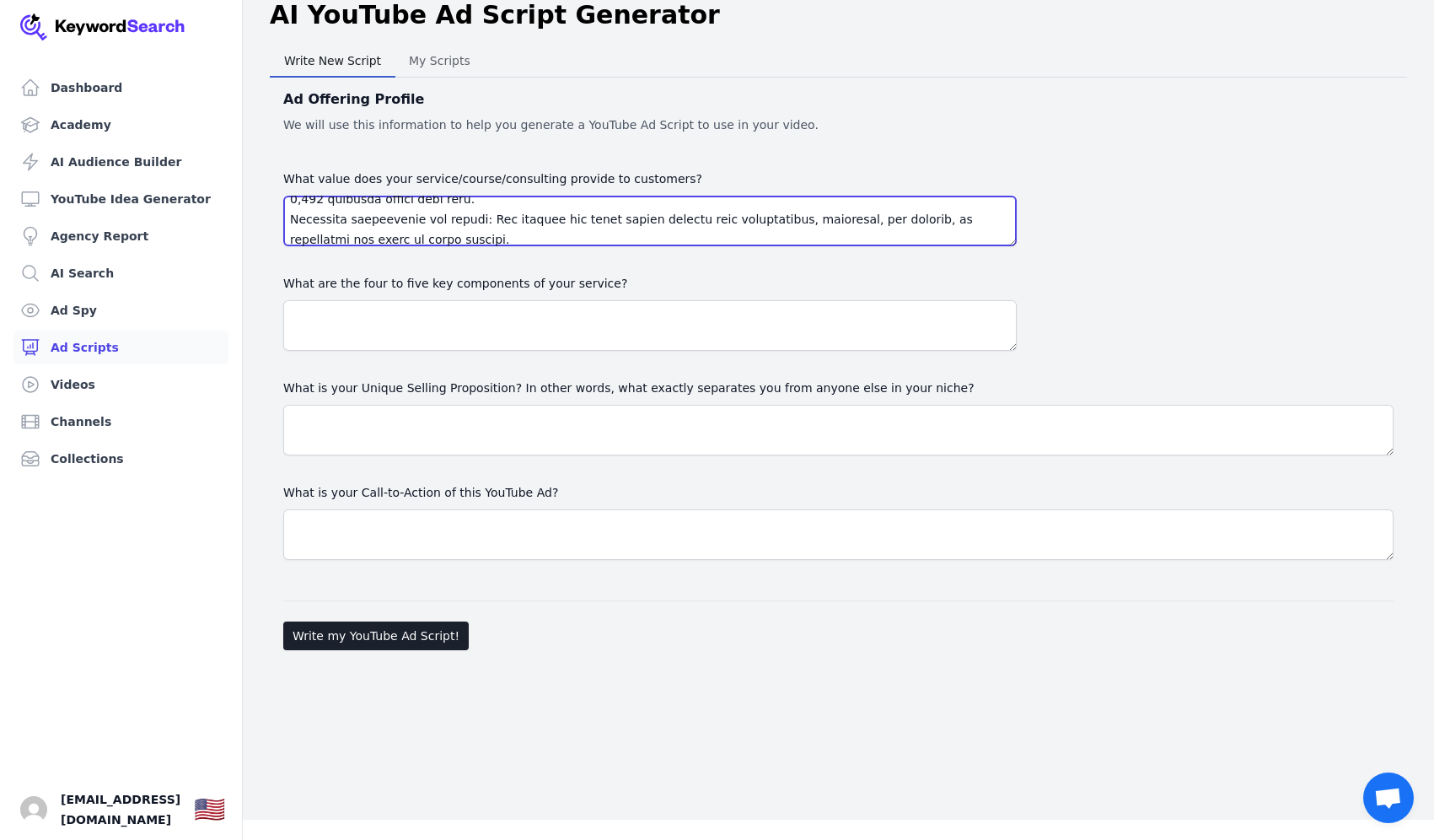
type textarea "Lorem, ipsumdolor sita consect adi elitsedd: Eiu temp incidid utl etdo “magnaal…"
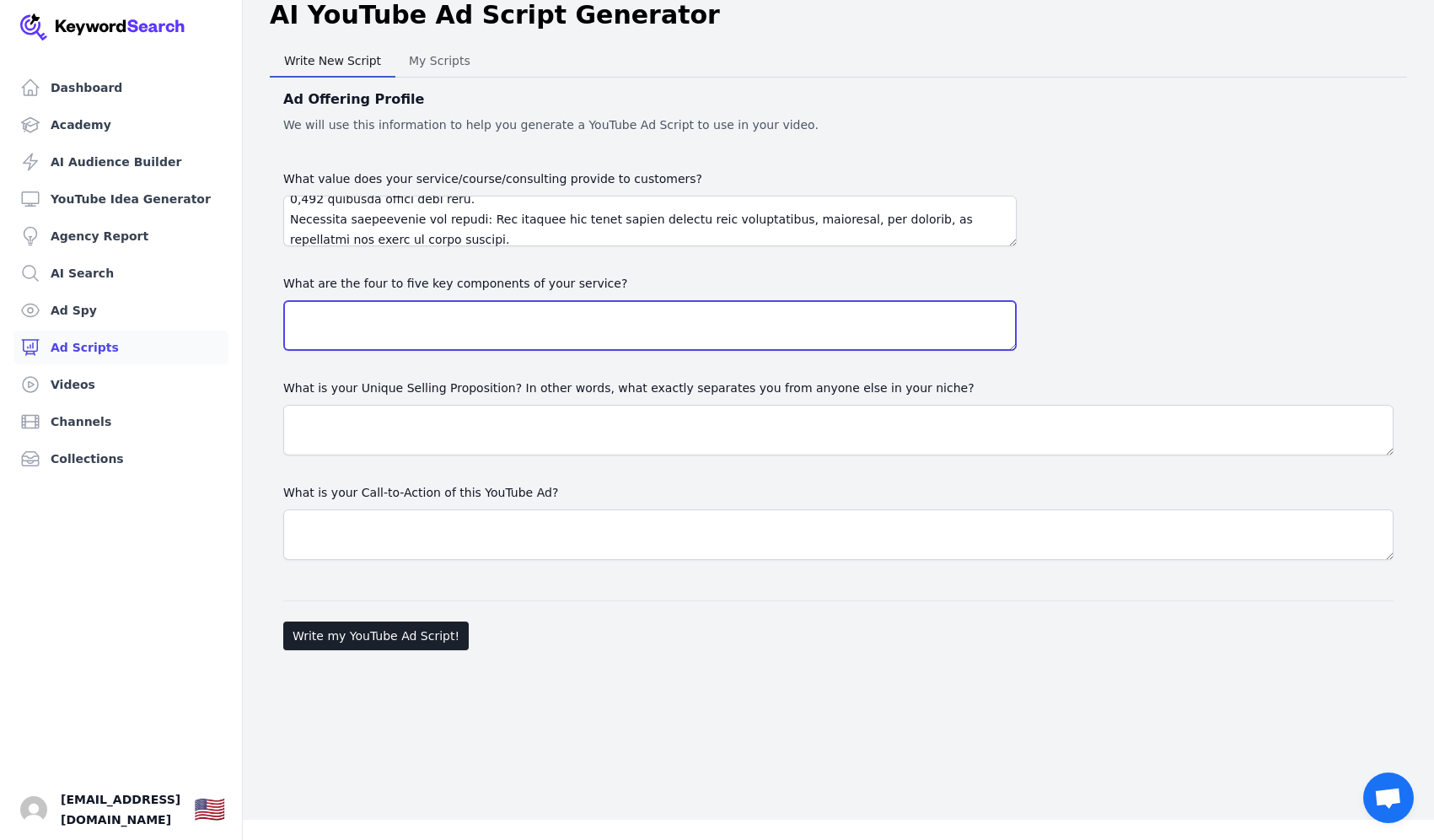
click at [547, 337] on textarea at bounding box center [650, 325] width 733 height 51
paste textarea "[MEDICAL_DATA] Center ([MEDICAL_DATA]): “Individualized, inclusive [MEDICAL_DAT…"
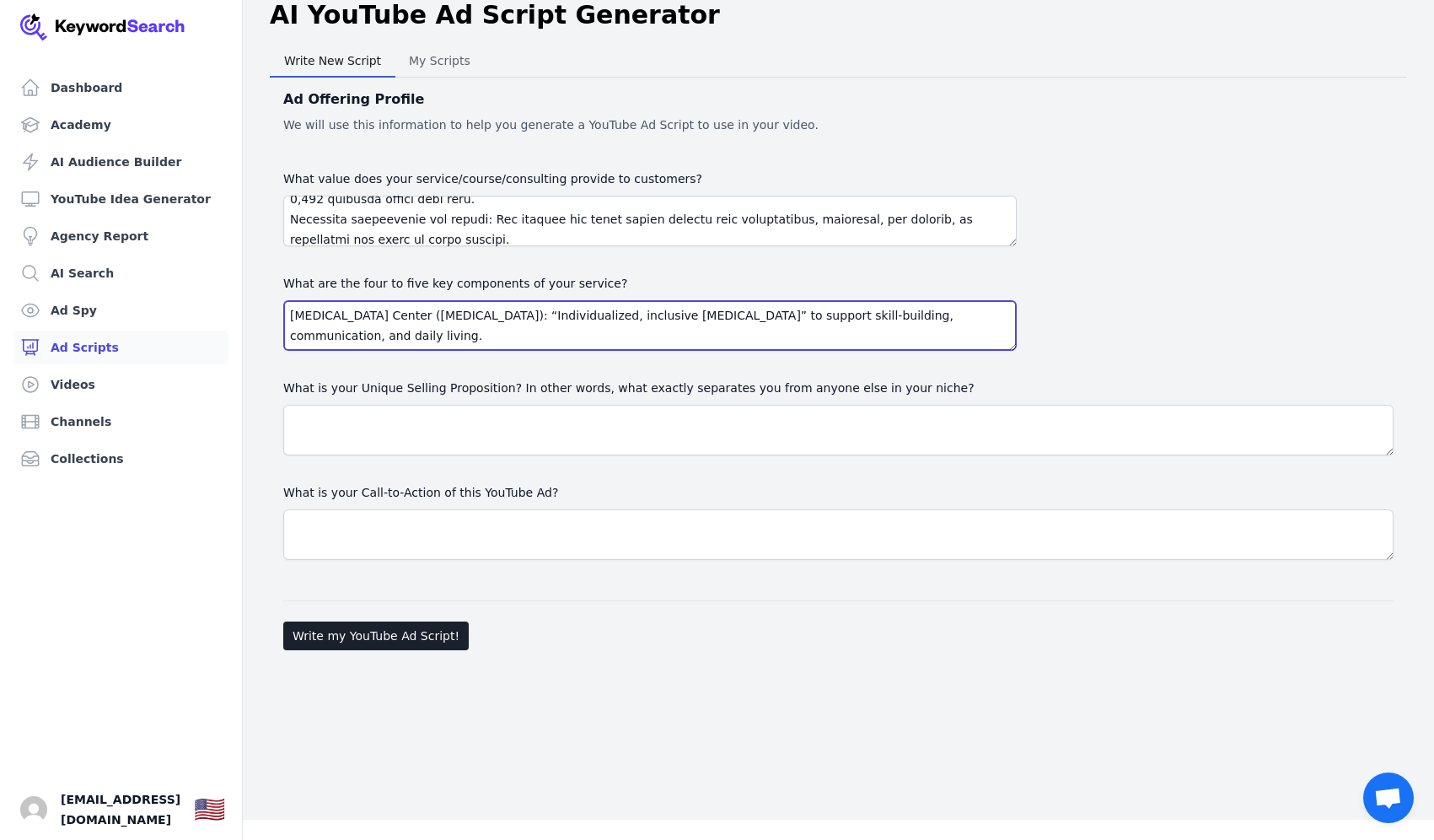
scroll to position [93, 0]
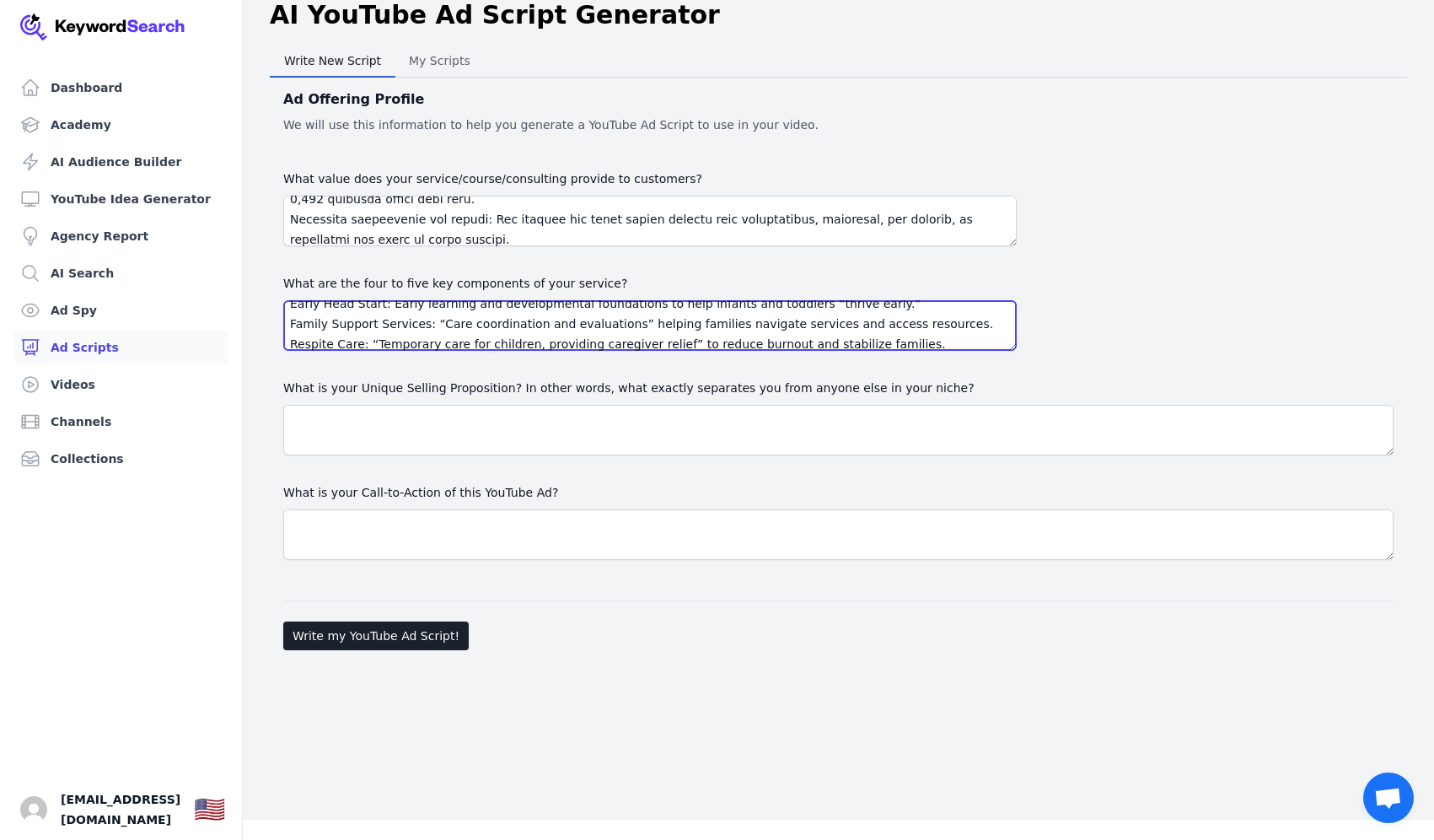
type textarea "[MEDICAL_DATA] Center ([MEDICAL_DATA]): “Individualized, inclusive [MEDICAL_DAT…"
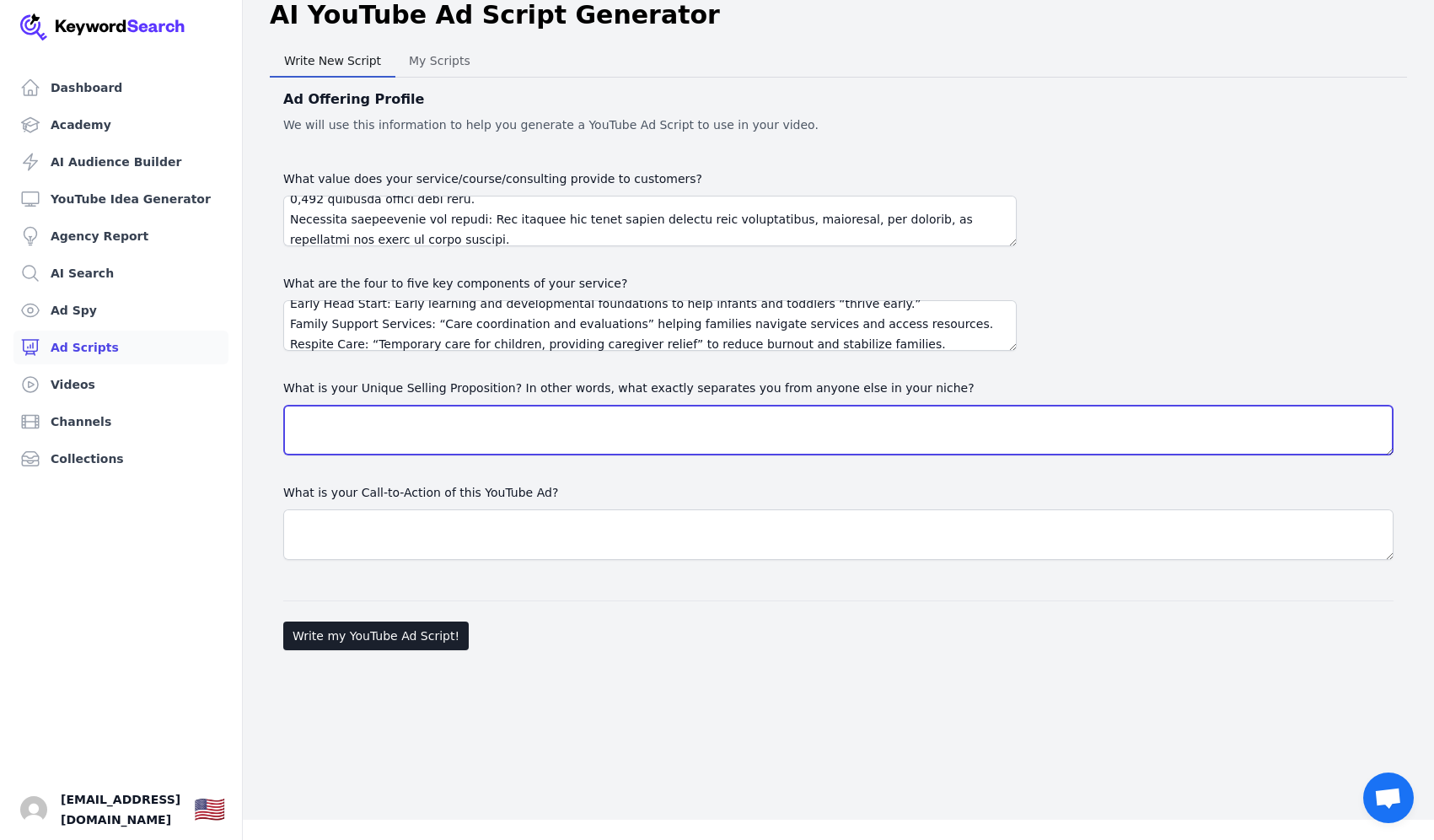
click at [432, 425] on textarea "What is your Unique Selling Proposition? In other words, what exactly separates…" at bounding box center [839, 430] width 1111 height 51
paste textarea "L ipsumdol, sitametcon adipiscin elits doe temp: Inci Utlab Etdo Magna ali Enim…"
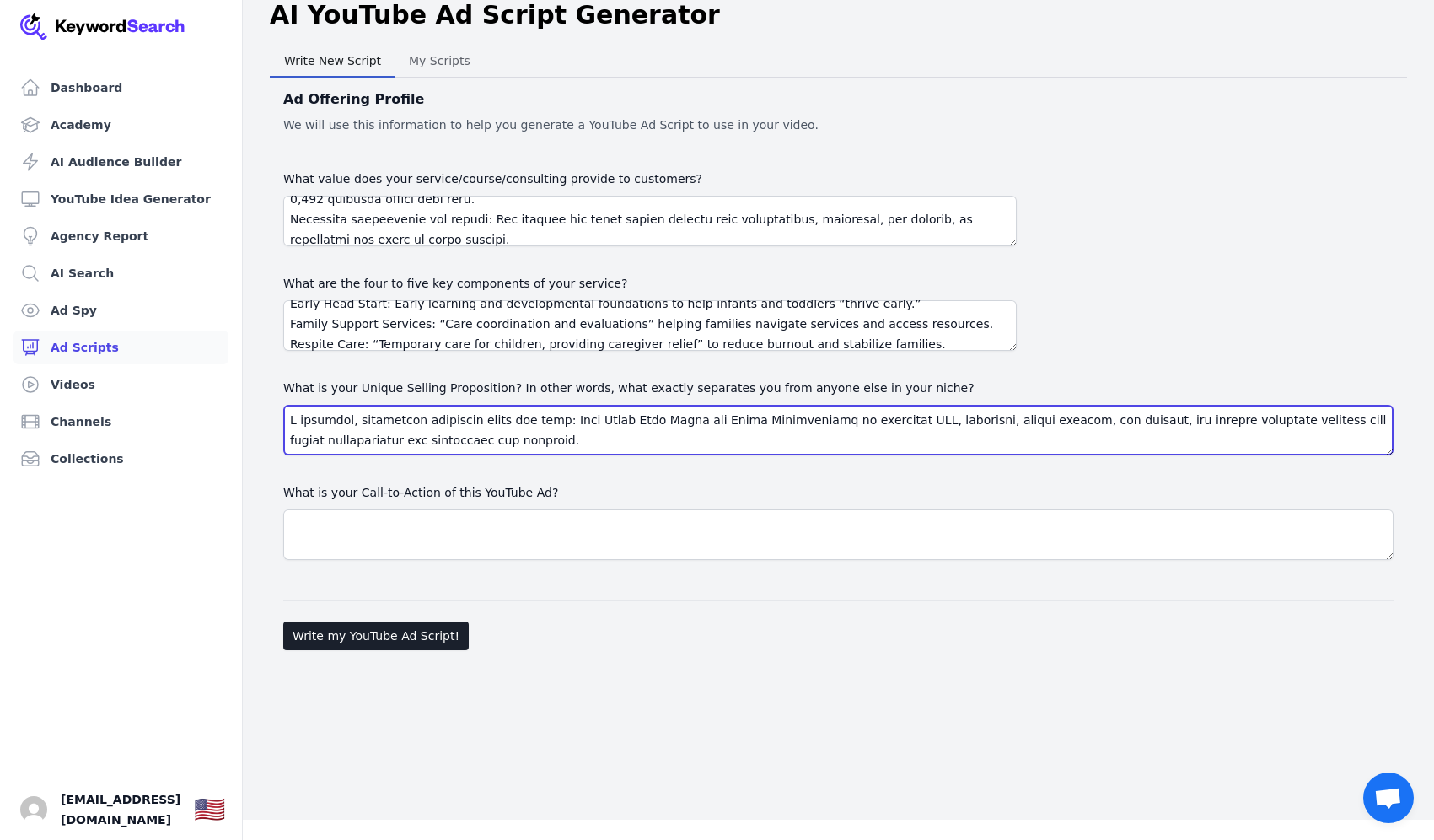
scroll to position [113, 0]
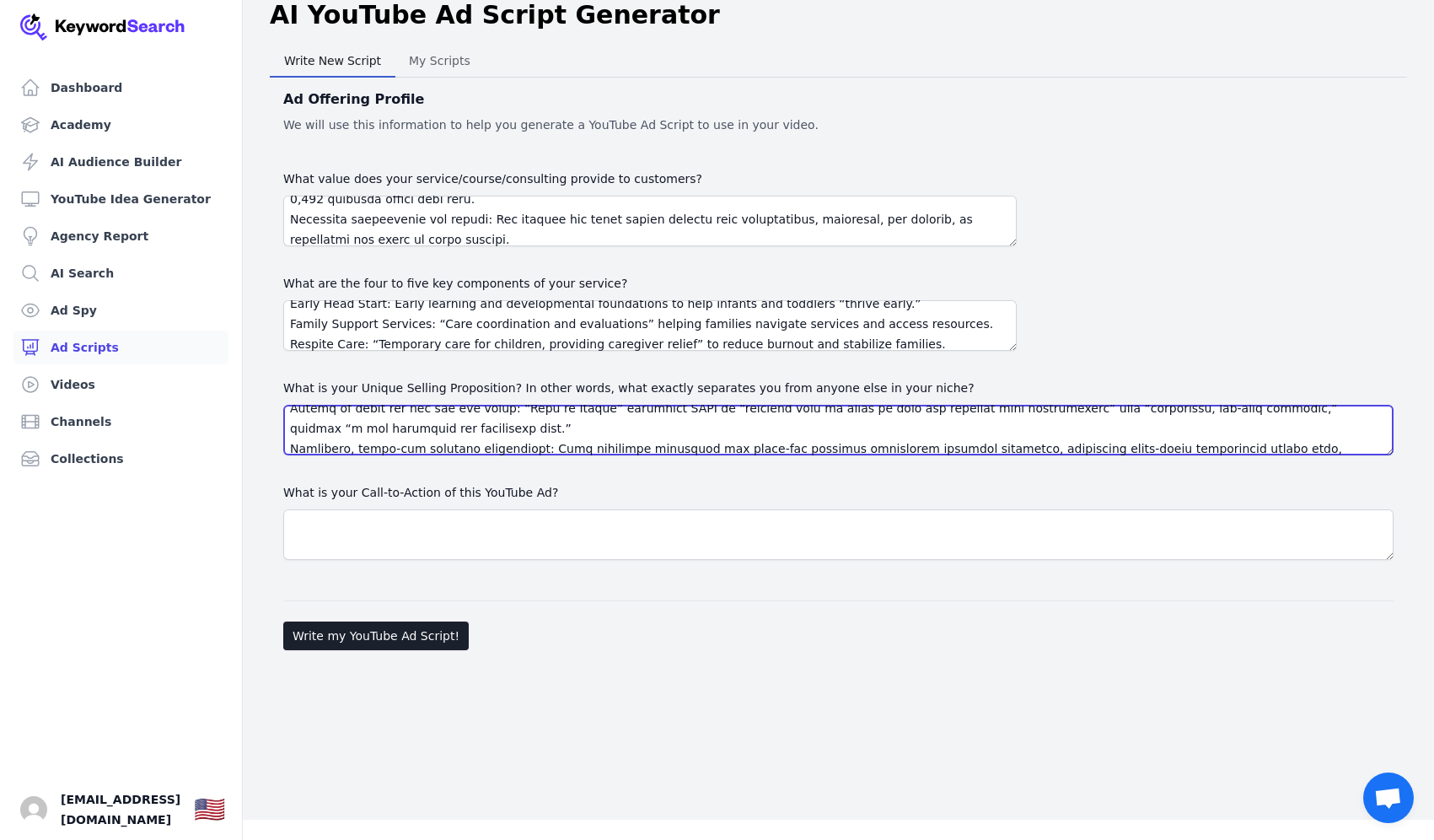
type textarea "L ipsumdol, sitametcon adipiscin elits doe temp: Inci Utlab Etdo Magna ali Enim…"
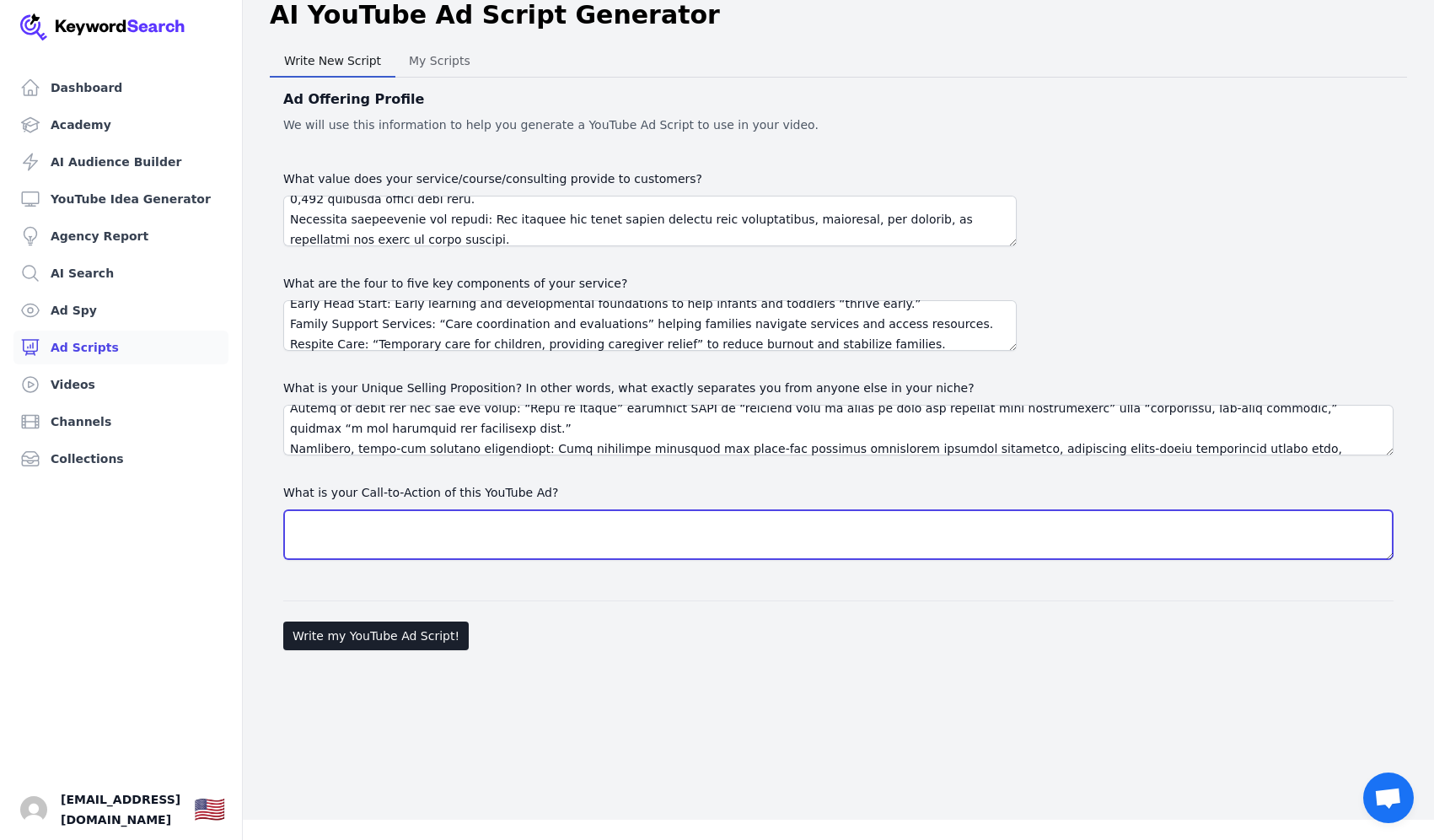
click at [406, 523] on textarea "What is your Call-to-Action of this YouTube Ad?" at bounding box center [839, 534] width 1111 height 51
paste textarea "Primary CTA: “Request a Free Care Consultation” Subtext: “Get a personalized pl…"
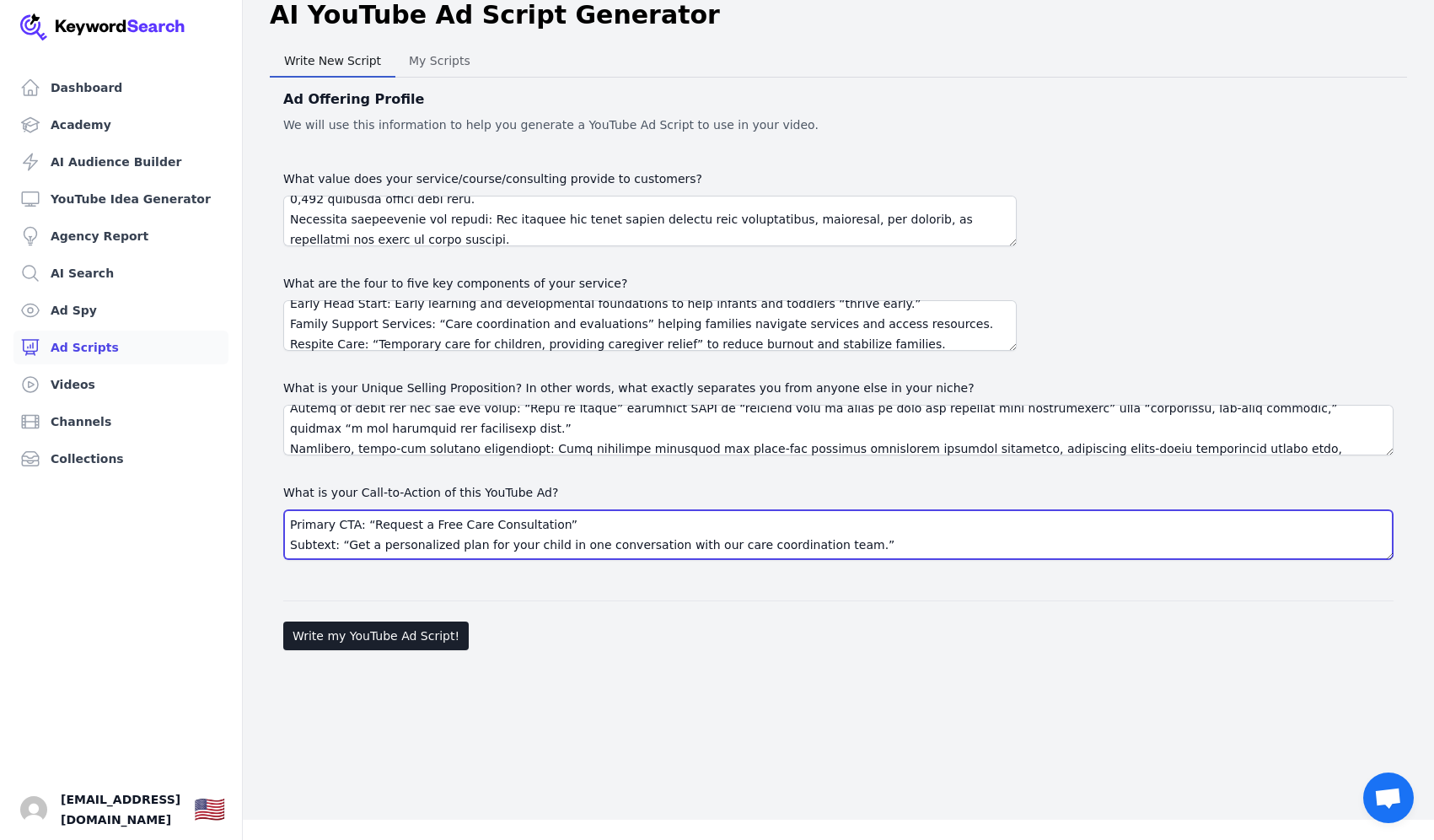
scroll to position [153, 0]
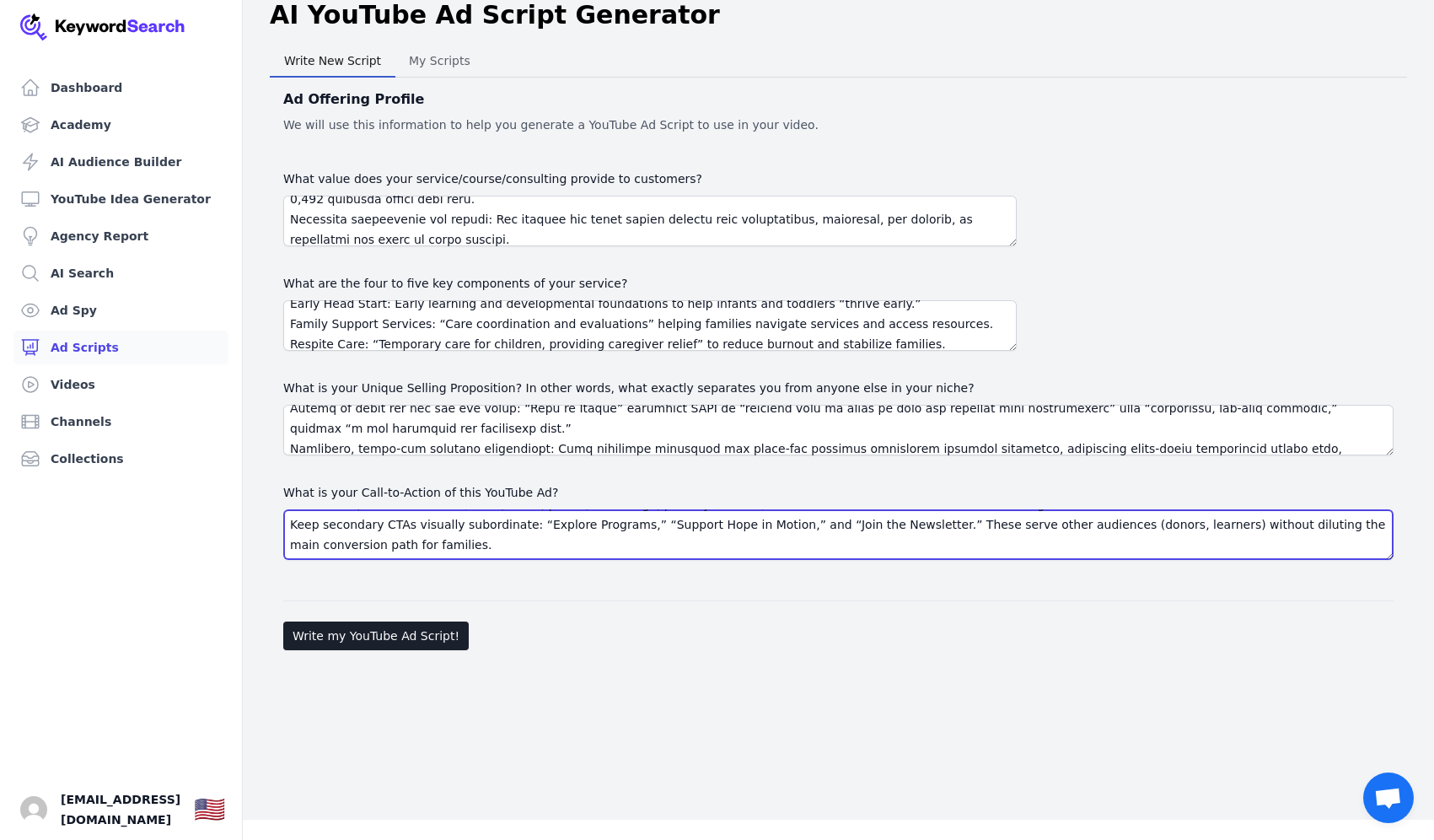
type textarea "Primary CTA: “Request a Free Care Consultation” Subtext: “Get a personalized pl…"
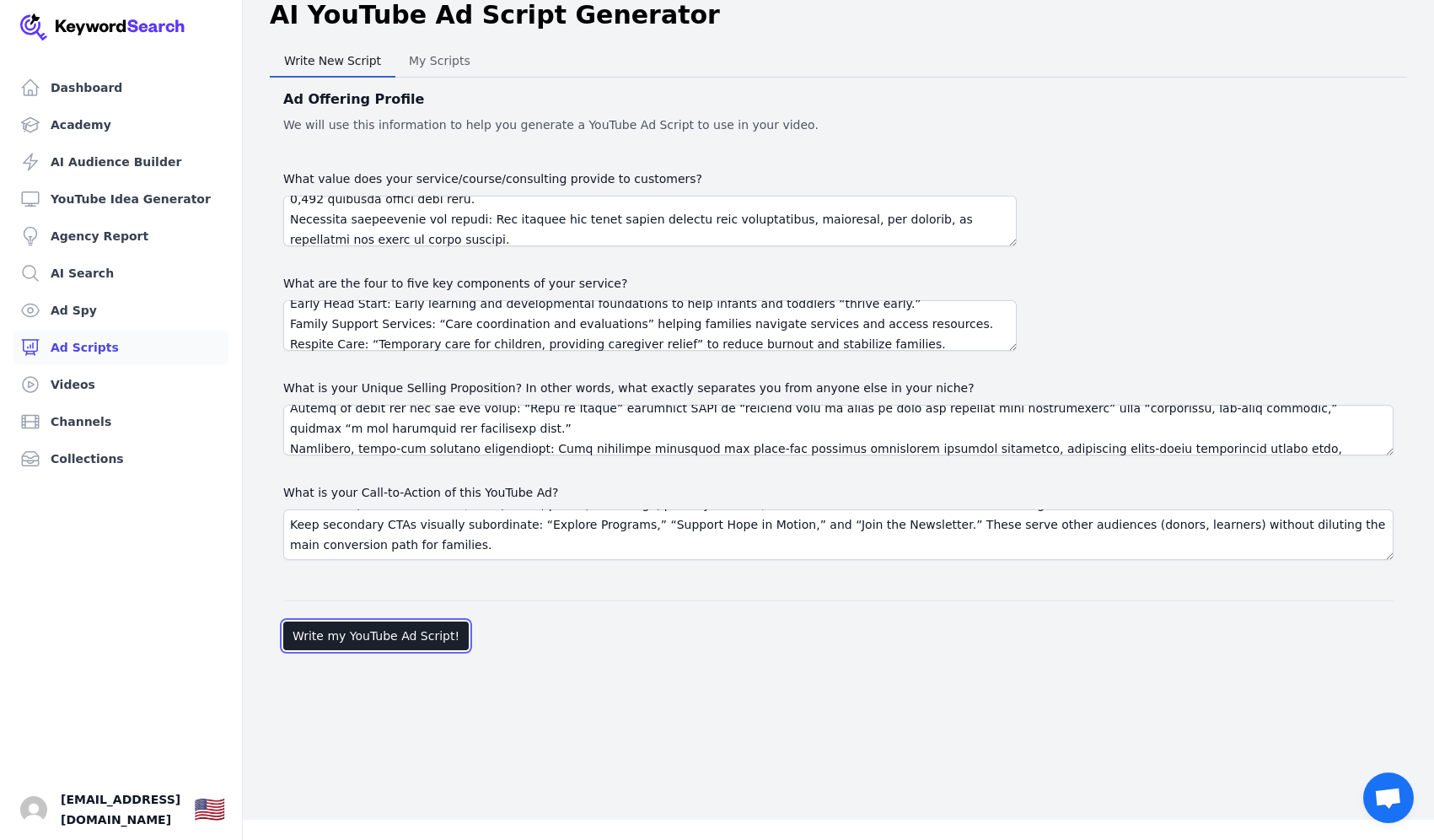
click at [411, 645] on button "Write my YouTube Ad Script!" at bounding box center [376, 635] width 185 height 28
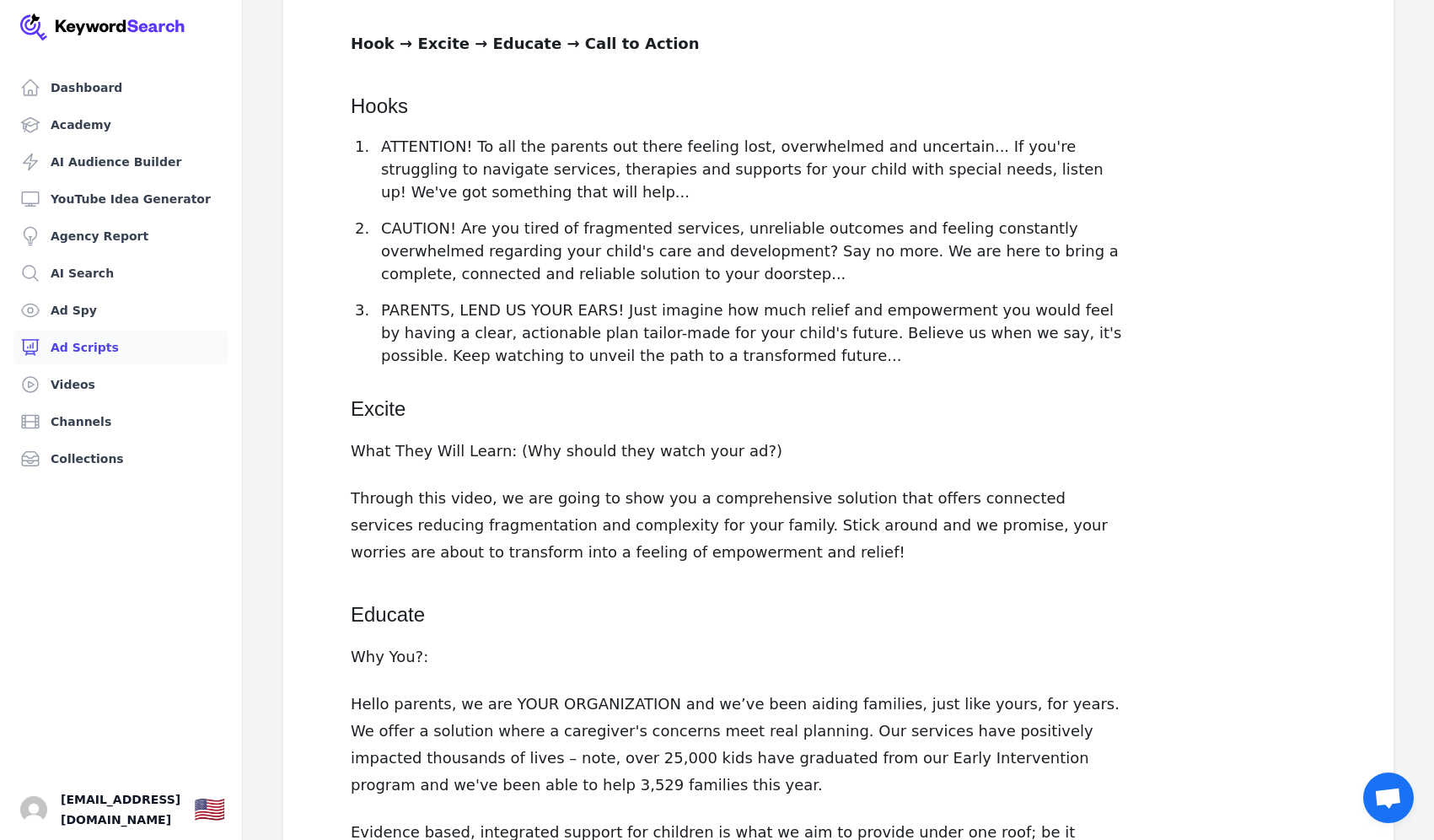
scroll to position [290, 0]
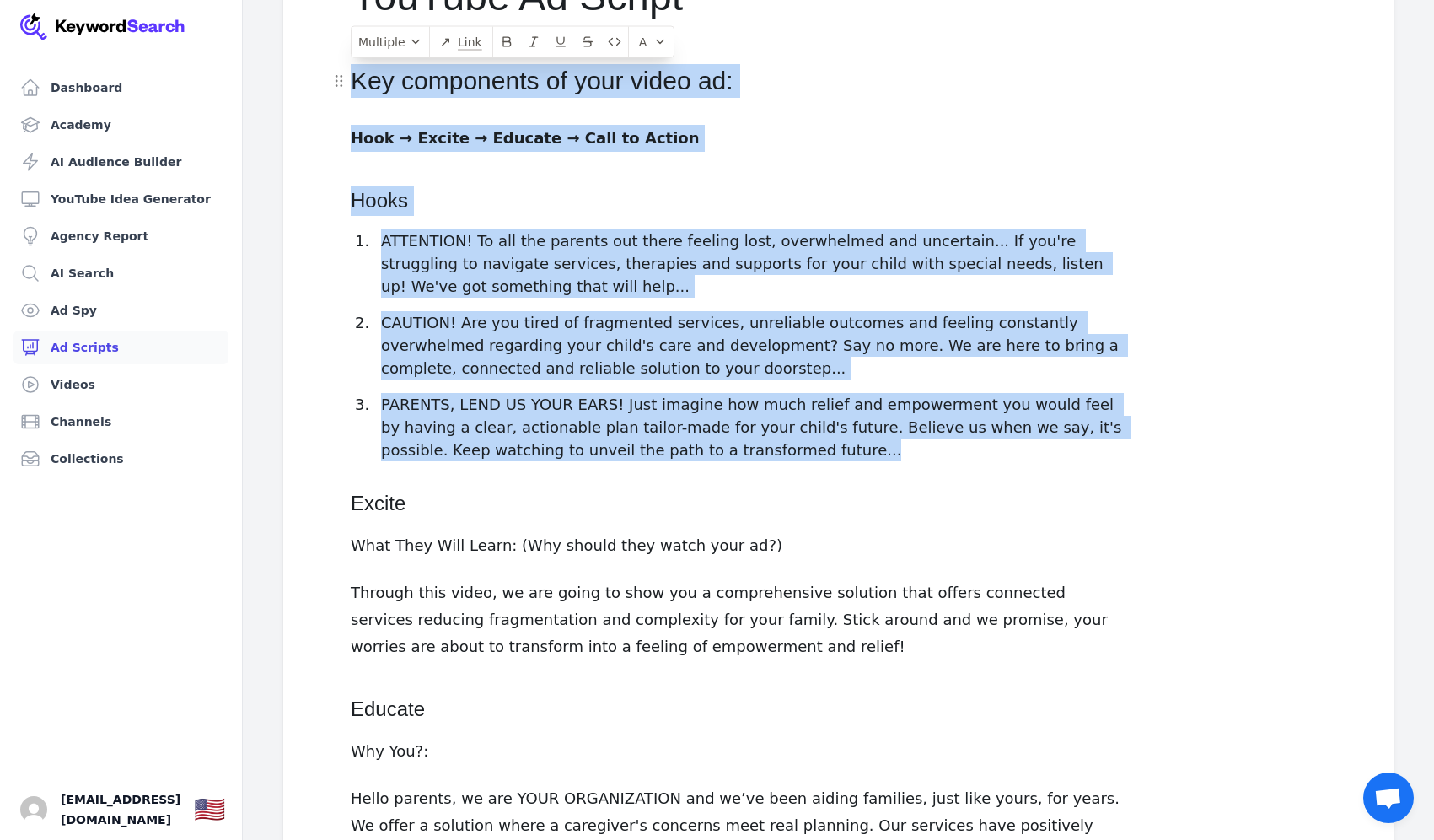
drag, startPoint x: 673, startPoint y: 446, endPoint x: 328, endPoint y: 94, distance: 492.9
copy div "Key components of your video ad: Hook → Excite → Educate → Call to Action Hooks…"
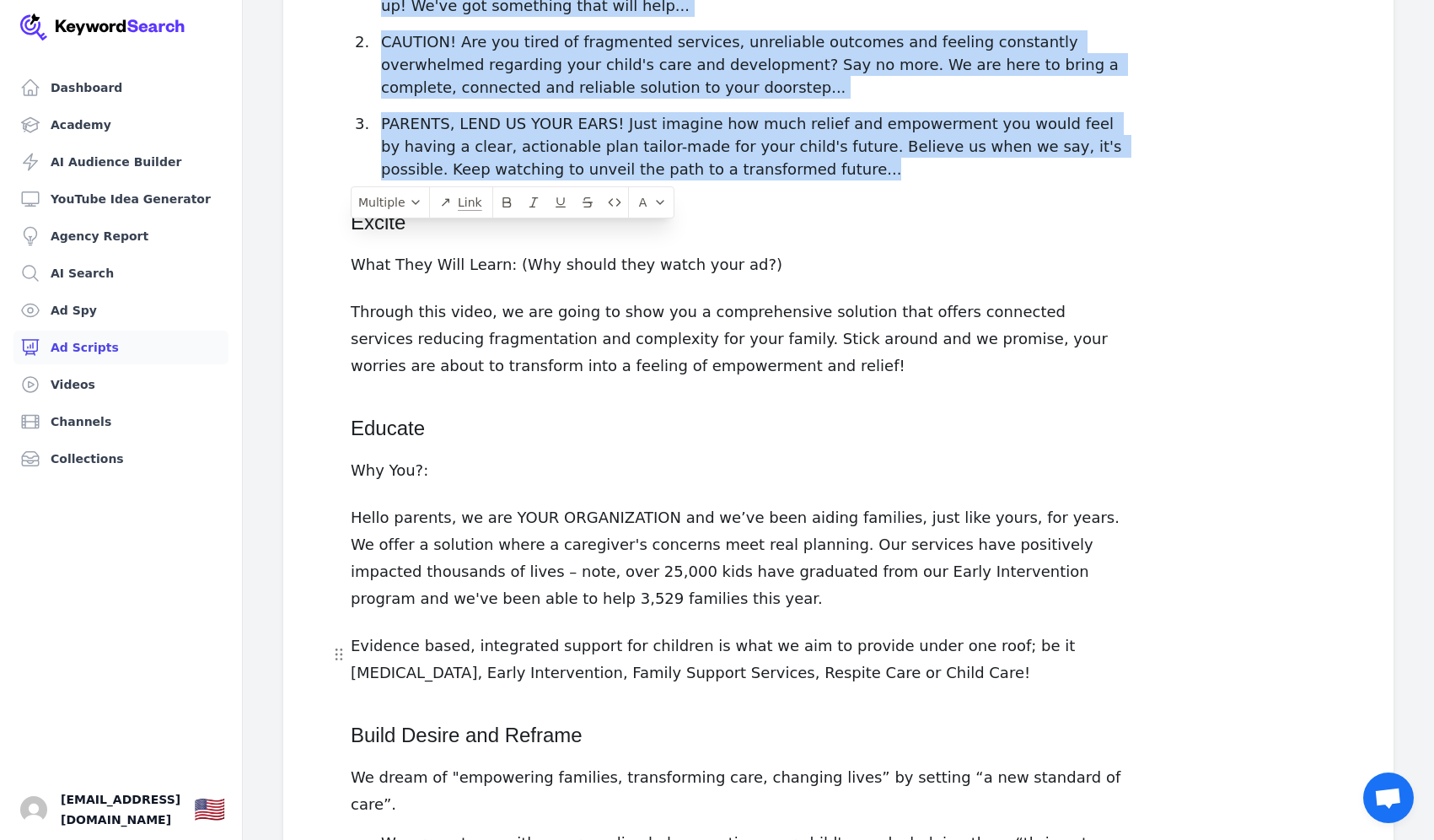
scroll to position [574, 0]
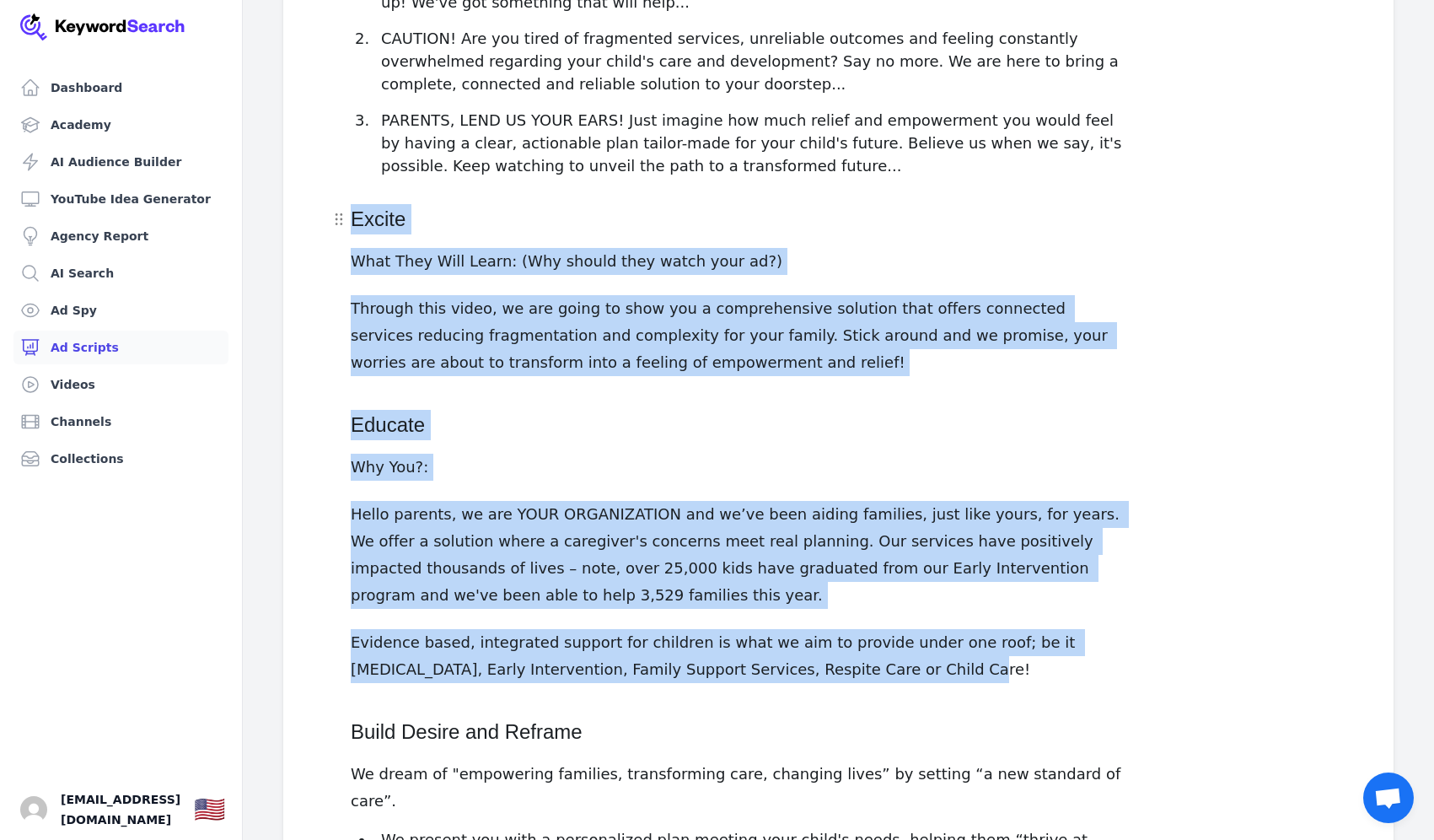
drag, startPoint x: 810, startPoint y: 679, endPoint x: 340, endPoint y: 224, distance: 654.2
click at [340, 224] on div "YouTube Ad Script Key components of your video ad: Hook → Excite → Educate → Ca…" at bounding box center [742, 677] width 864 height 2050
copy div "Excite What They Will Learn: (Why should they watch your ad?) Through this vide…"
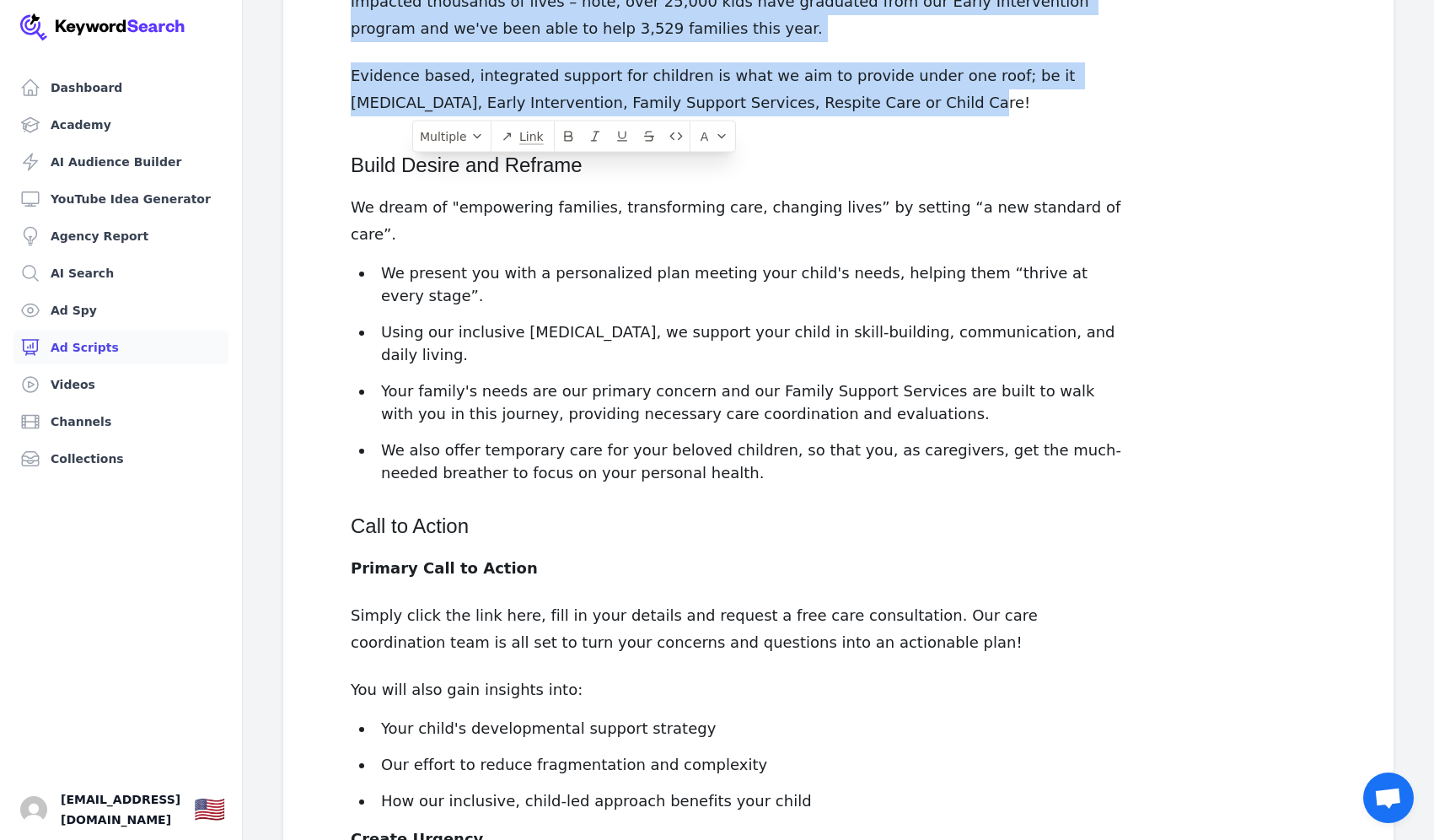
scroll to position [1123, 0]
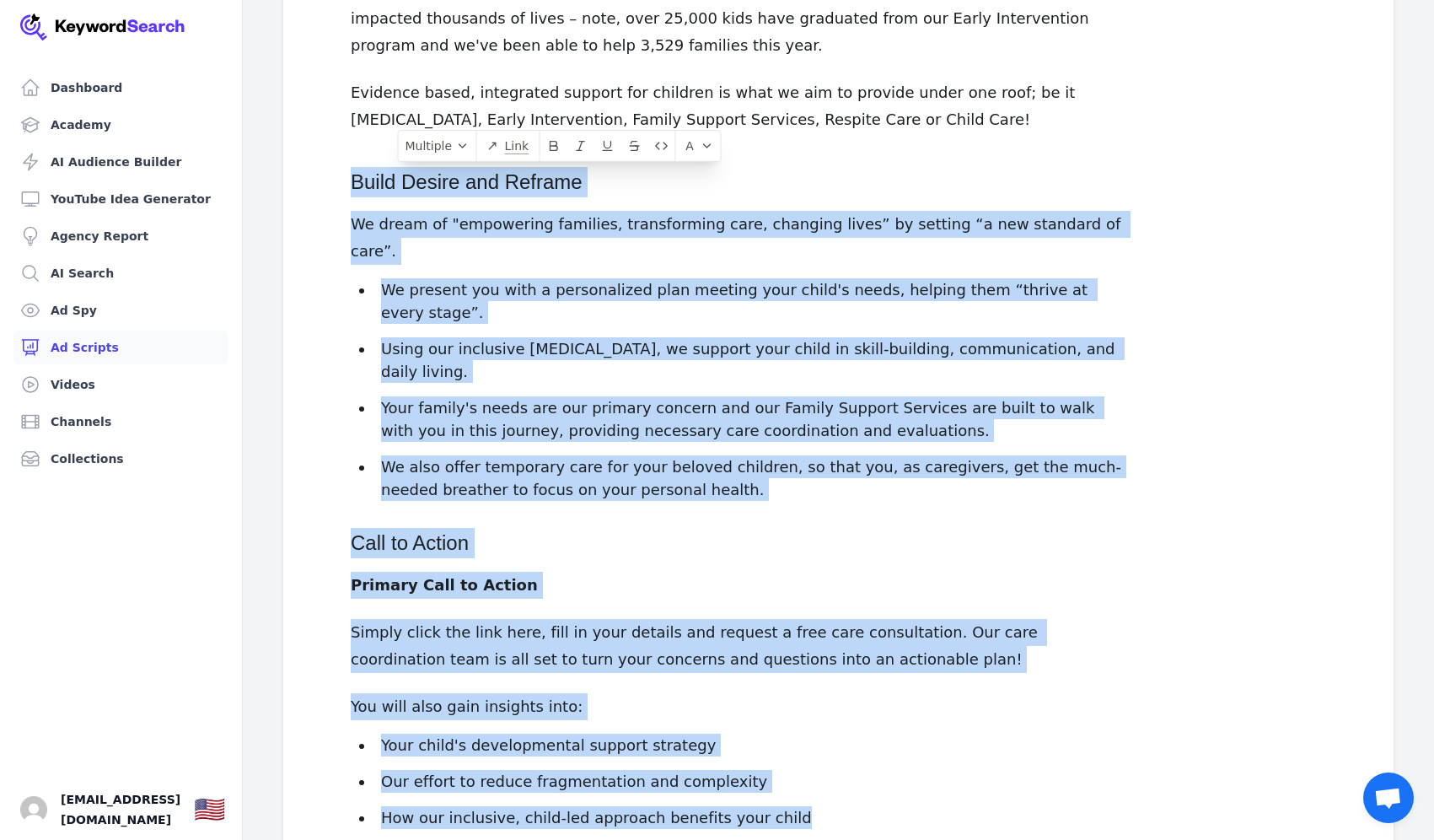
drag, startPoint x: 354, startPoint y: 178, endPoint x: 823, endPoint y: 745, distance: 735.8
click at [823, 745] on div "YouTube Ad Script Key components of your video ad: Hook → Excite → Educate → Ca…" at bounding box center [742, 128] width 864 height 2050
copy div "Lorem Ipsumd sit Ametcon Ad elits do "eiusmodtem incididu, utlaboreetdo magn, a…"
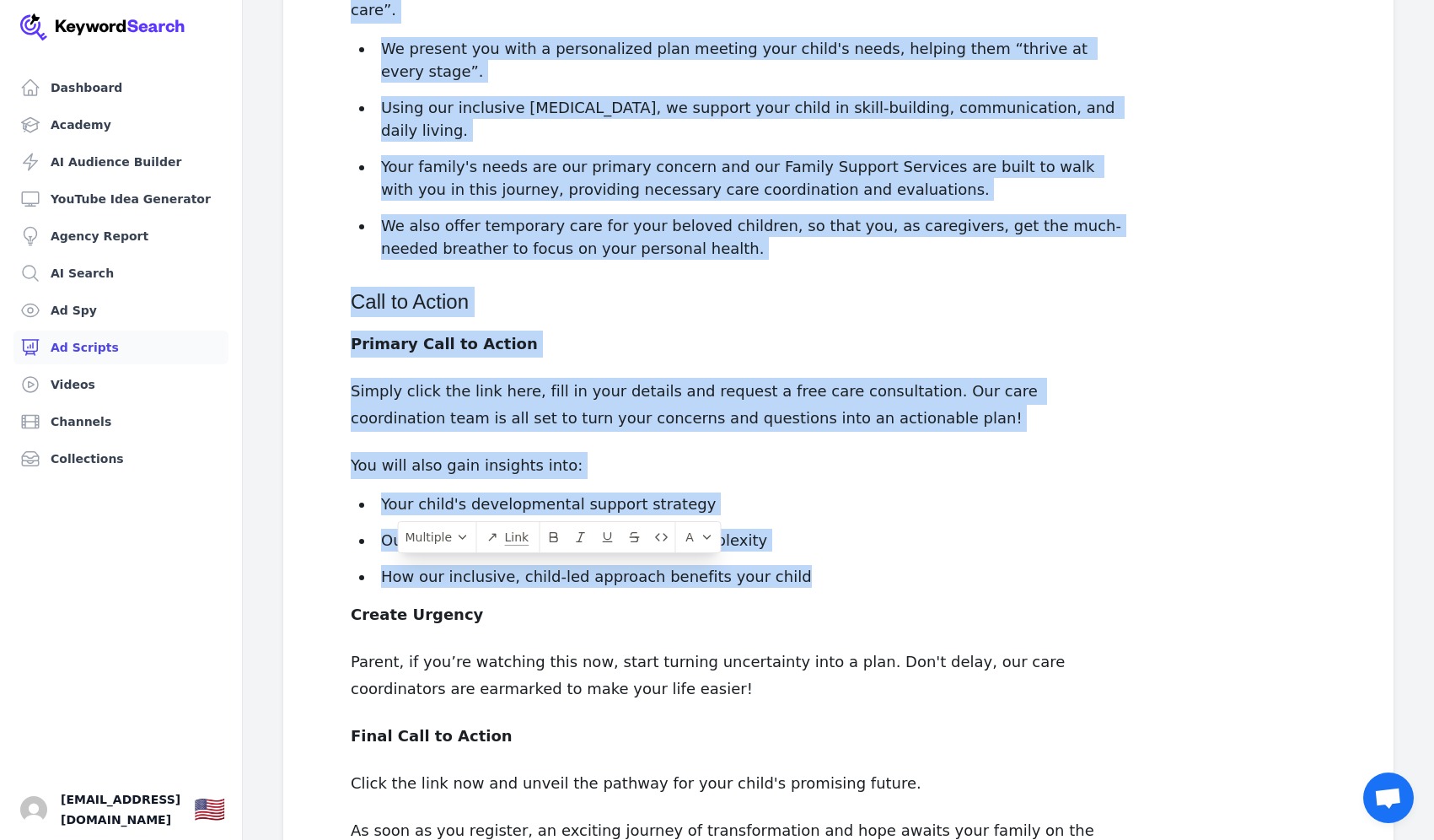
scroll to position [1397, 0]
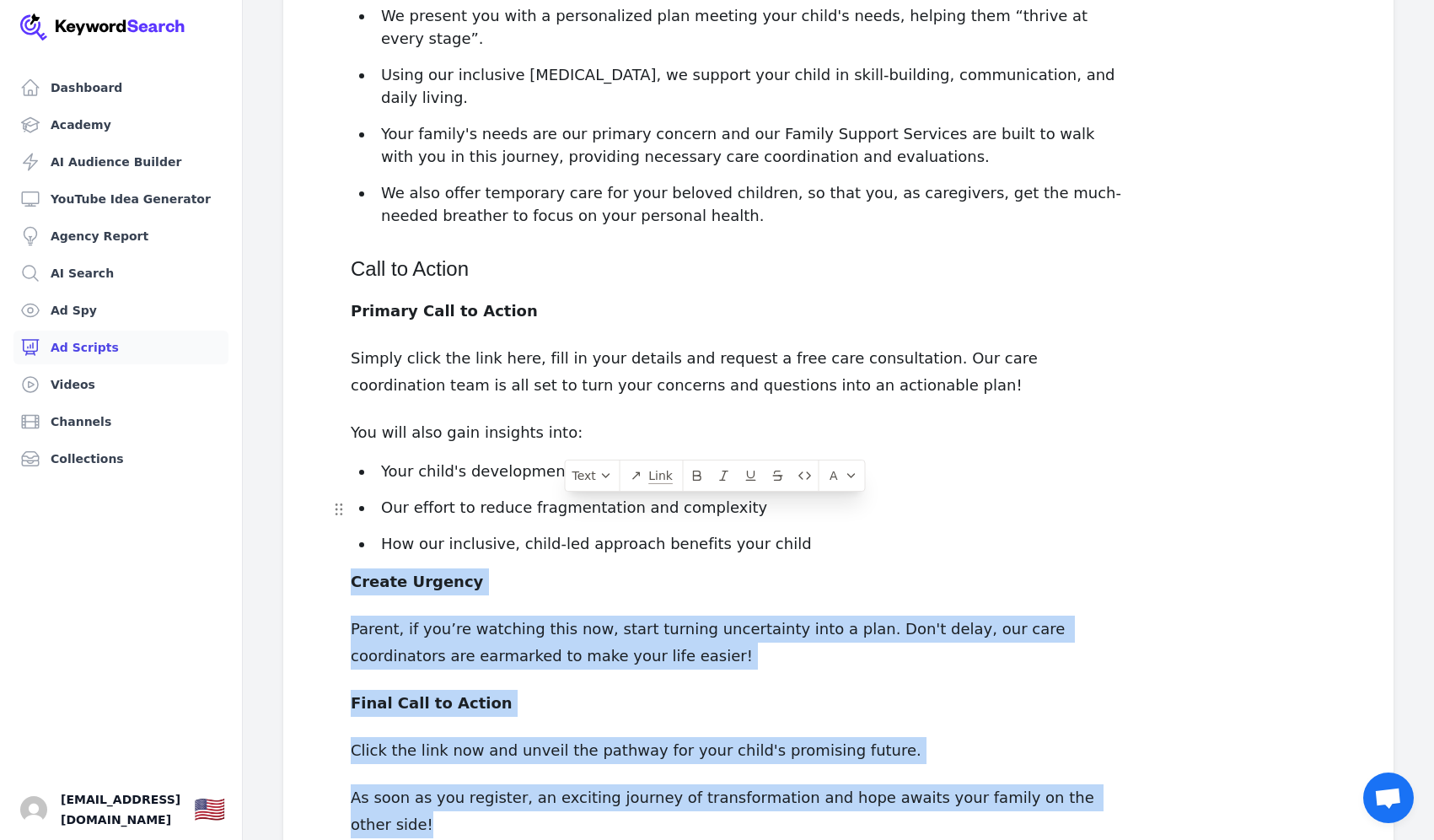
drag, startPoint x: 1086, startPoint y: 726, endPoint x: 331, endPoint y: 517, distance: 783.4
copy div "Create Urgency Parent, if you’re watching this now, start turning uncertainty i…"
